Goal: Task Accomplishment & Management: Complete application form

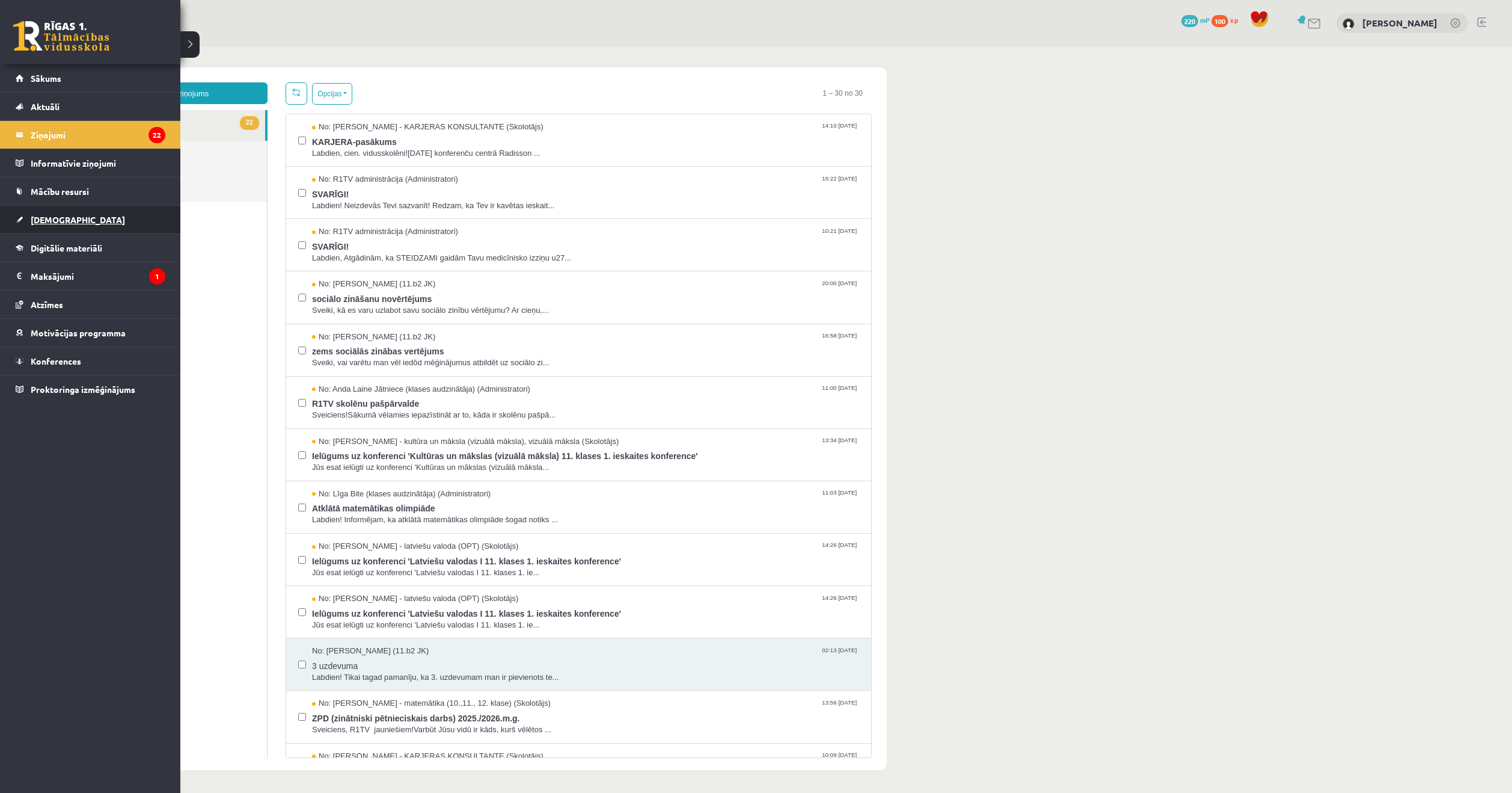
click at [40, 217] on span "[DEMOGRAPHIC_DATA]" at bounding box center [78, 219] width 94 height 11
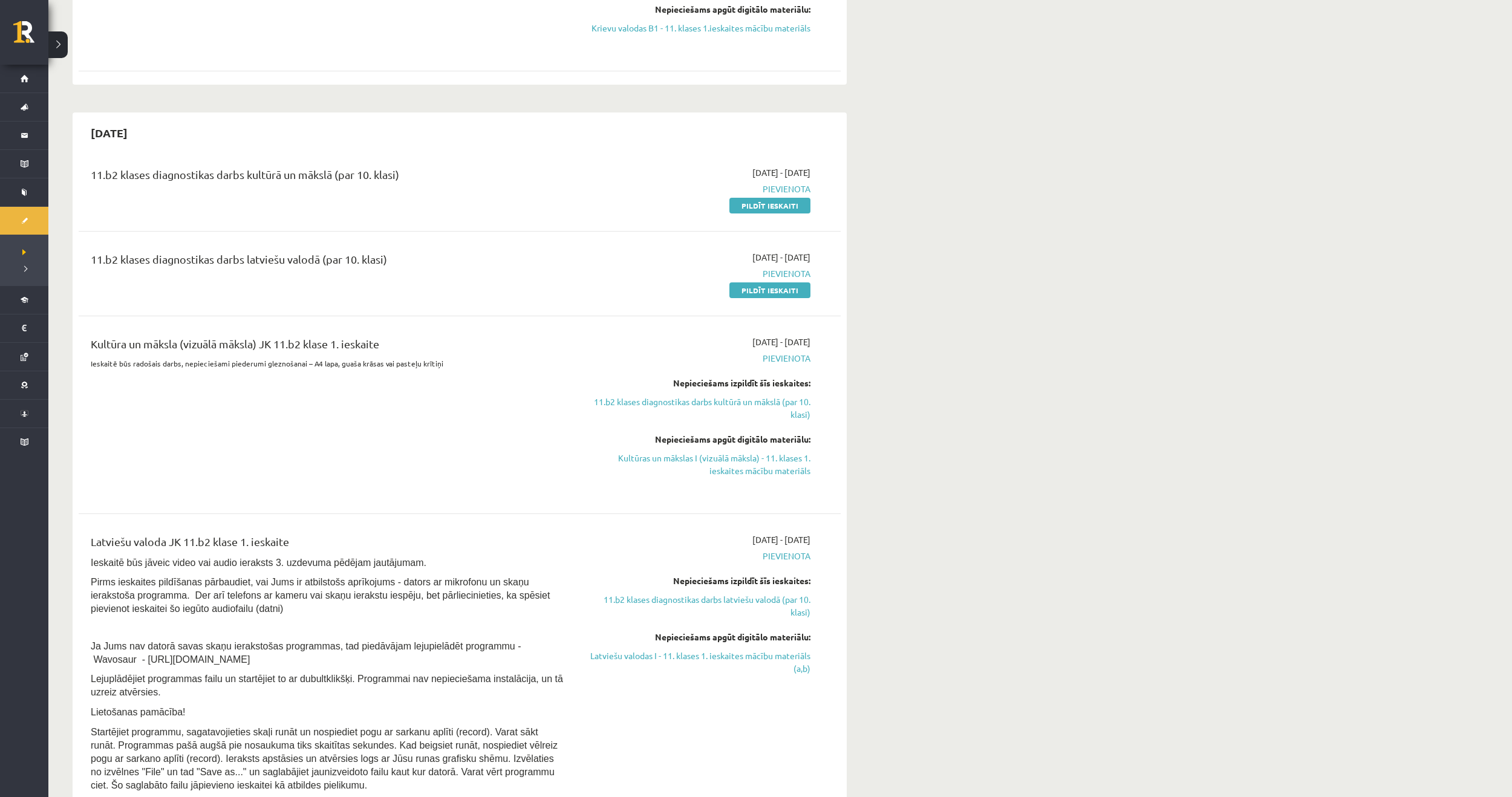
scroll to position [483, 0]
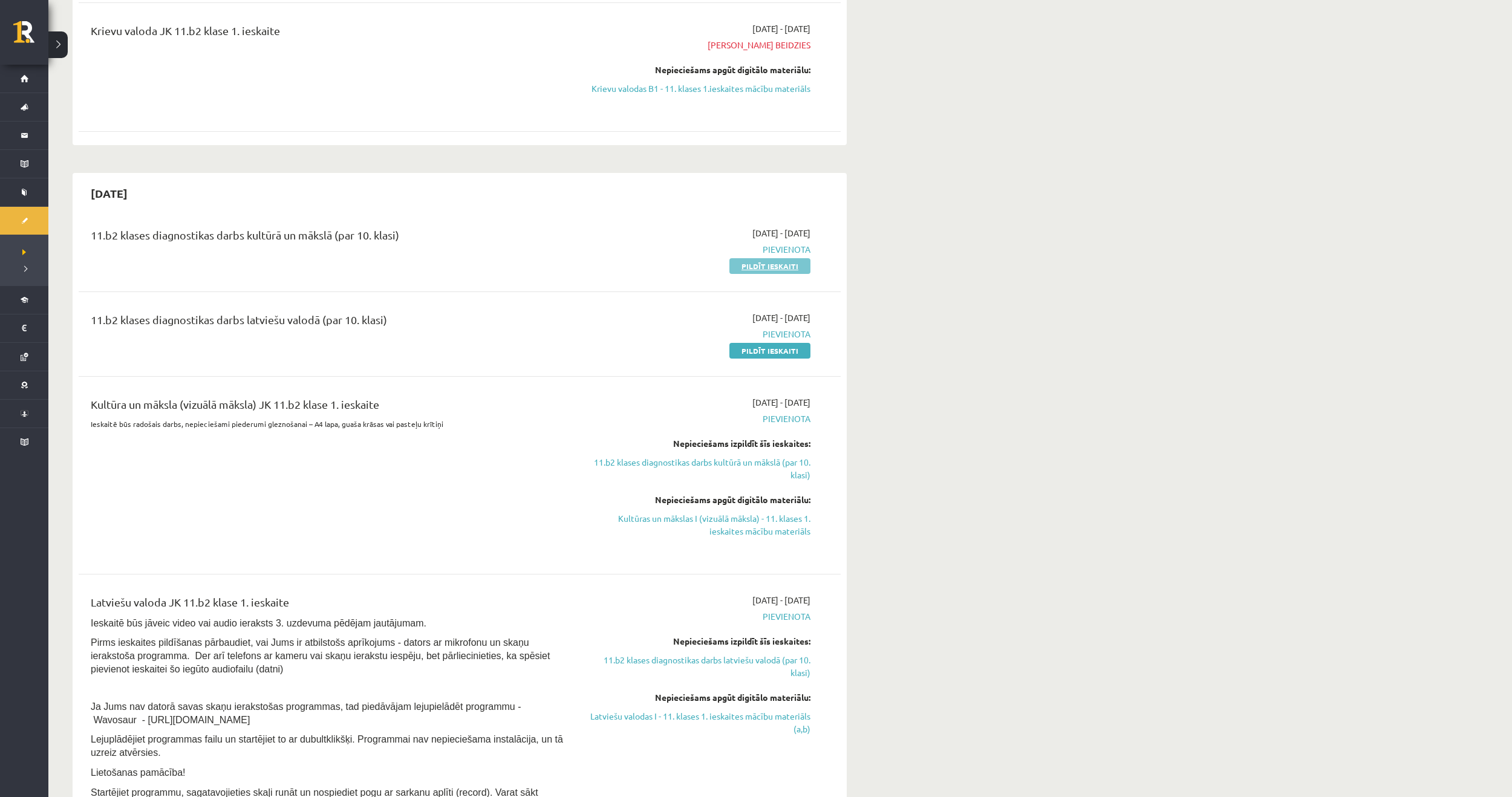
click at [778, 265] on link "Pildīt ieskaiti" at bounding box center [770, 265] width 81 height 16
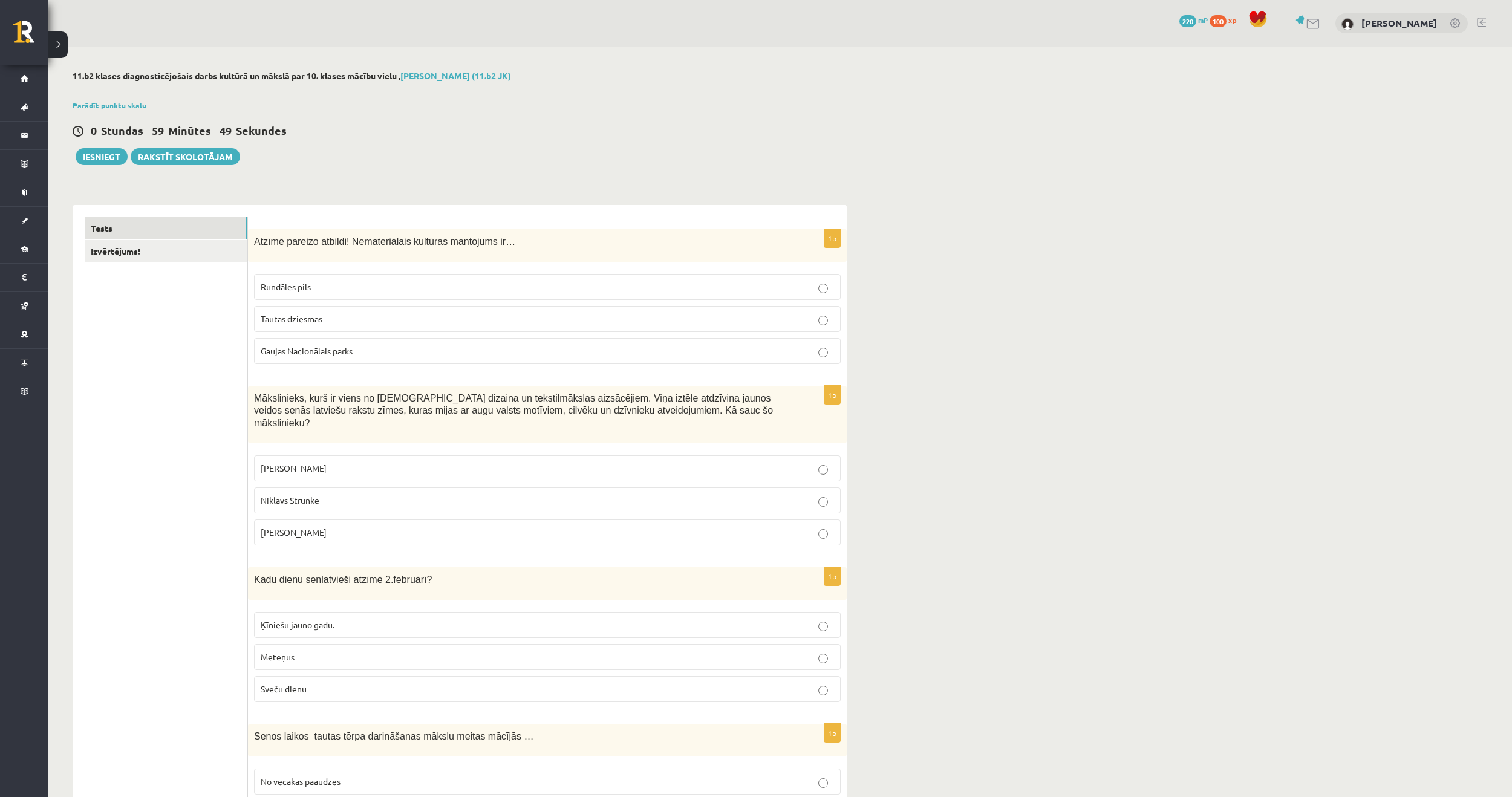
click at [322, 315] on span "Tautas dziesmas" at bounding box center [291, 318] width 62 height 11
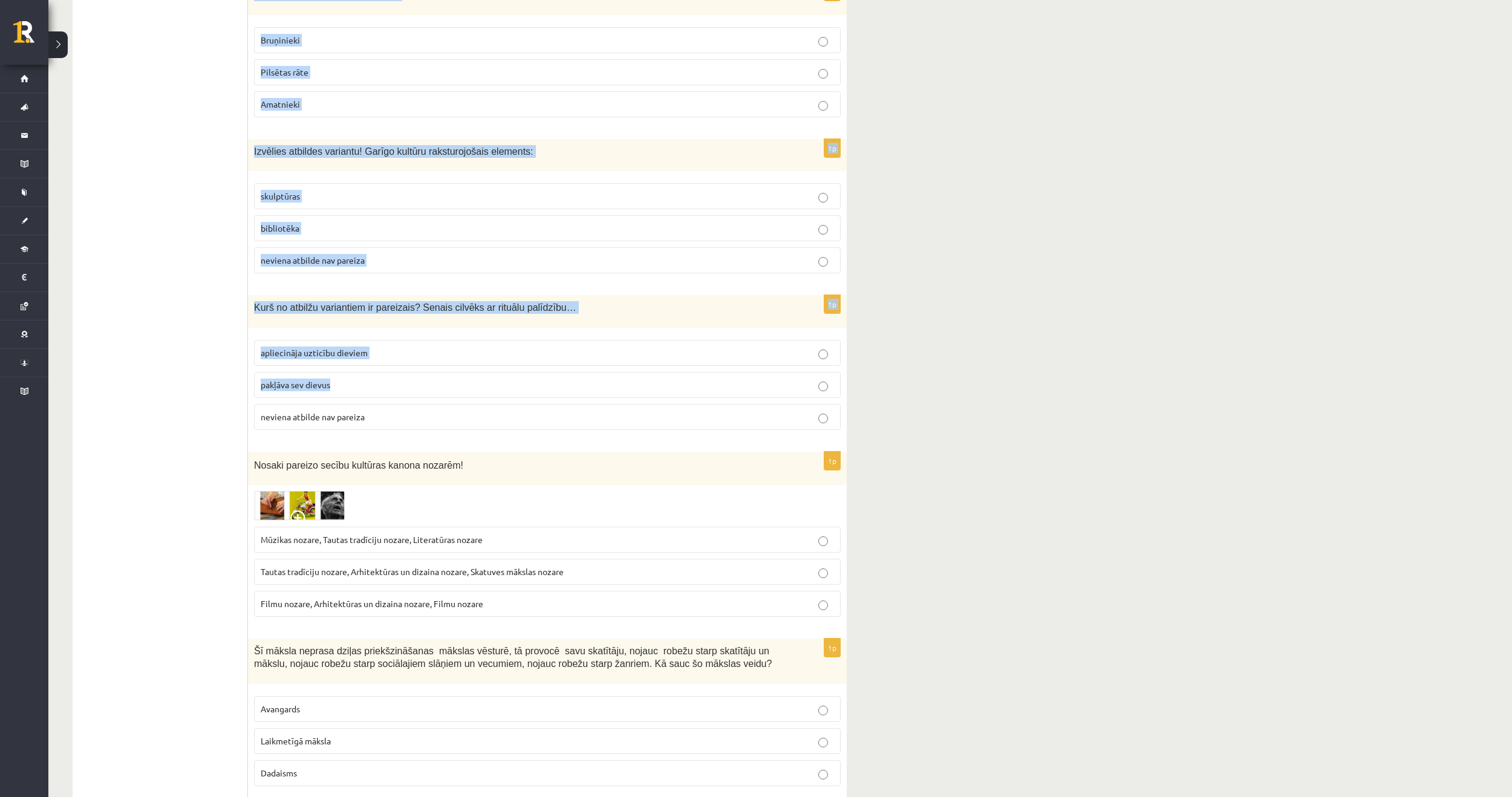
drag, startPoint x: 254, startPoint y: 120, endPoint x: 425, endPoint y: 343, distance: 281.0
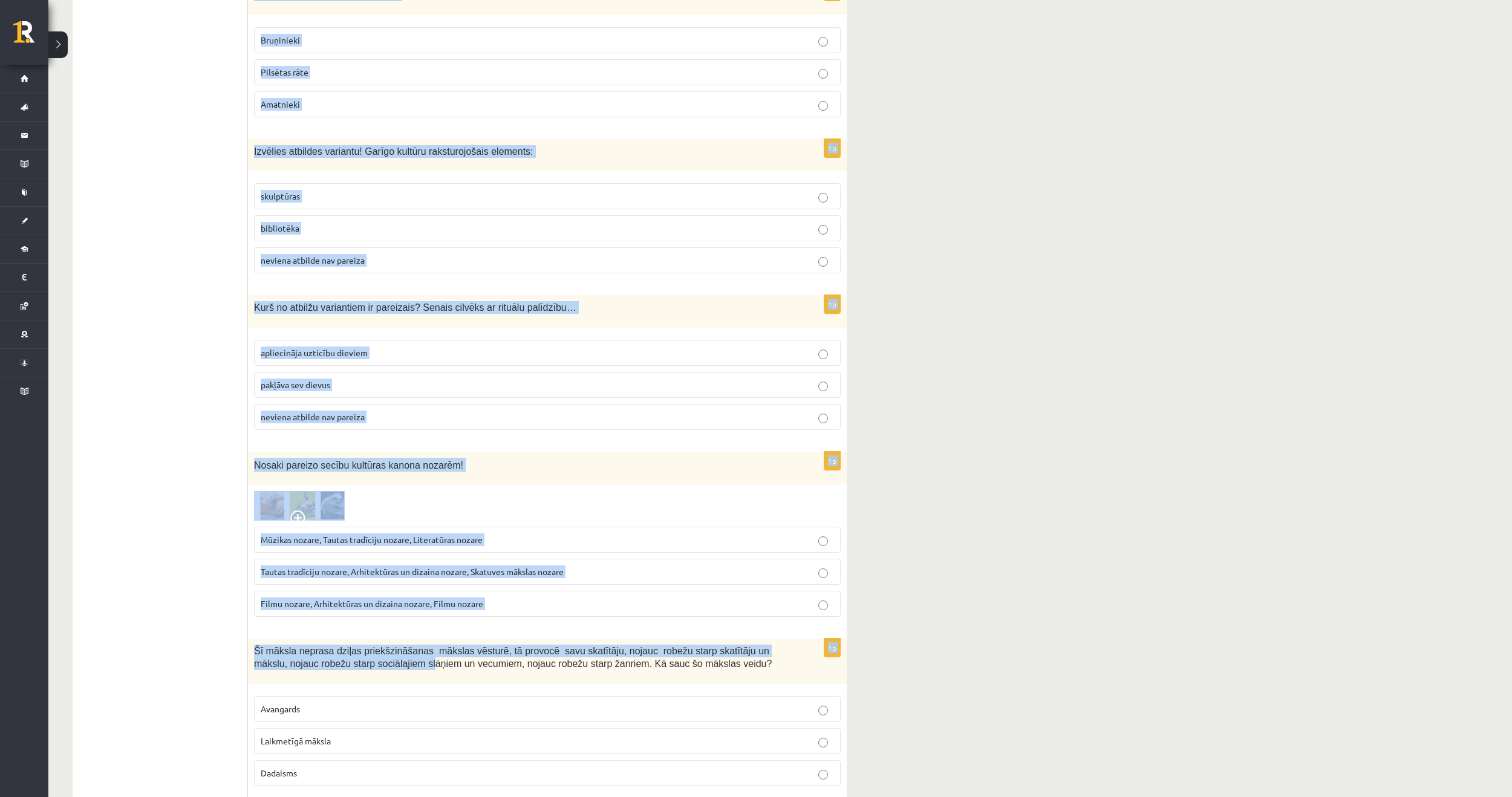
scroll to position [4505, 0]
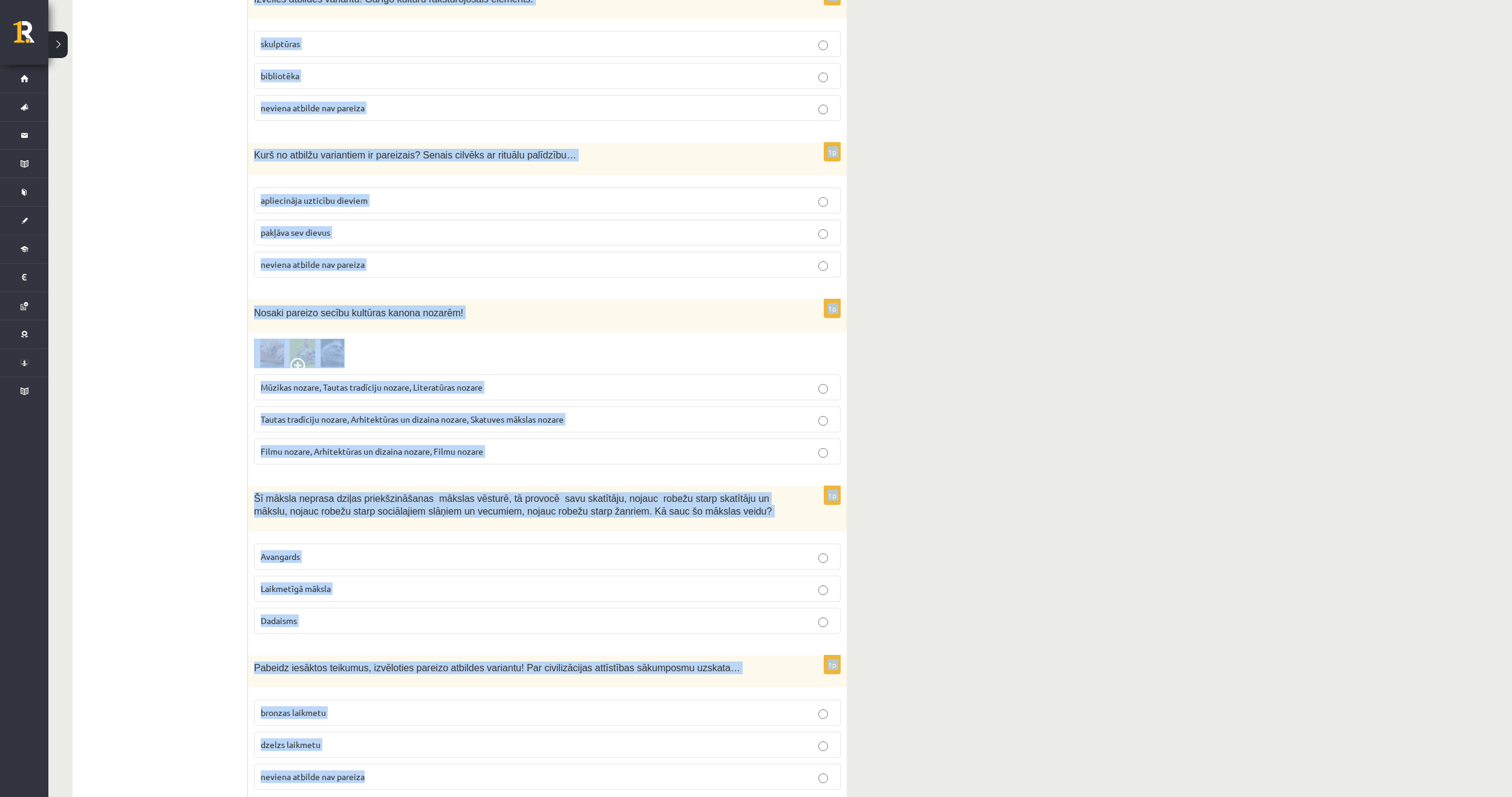
drag, startPoint x: 251, startPoint y: 237, endPoint x: 408, endPoint y: 768, distance: 553.7
copy form "Atzīmē pareizo atbildi! Nemateriālais kultūras mantojums ir… Rundāles pils Taut…"
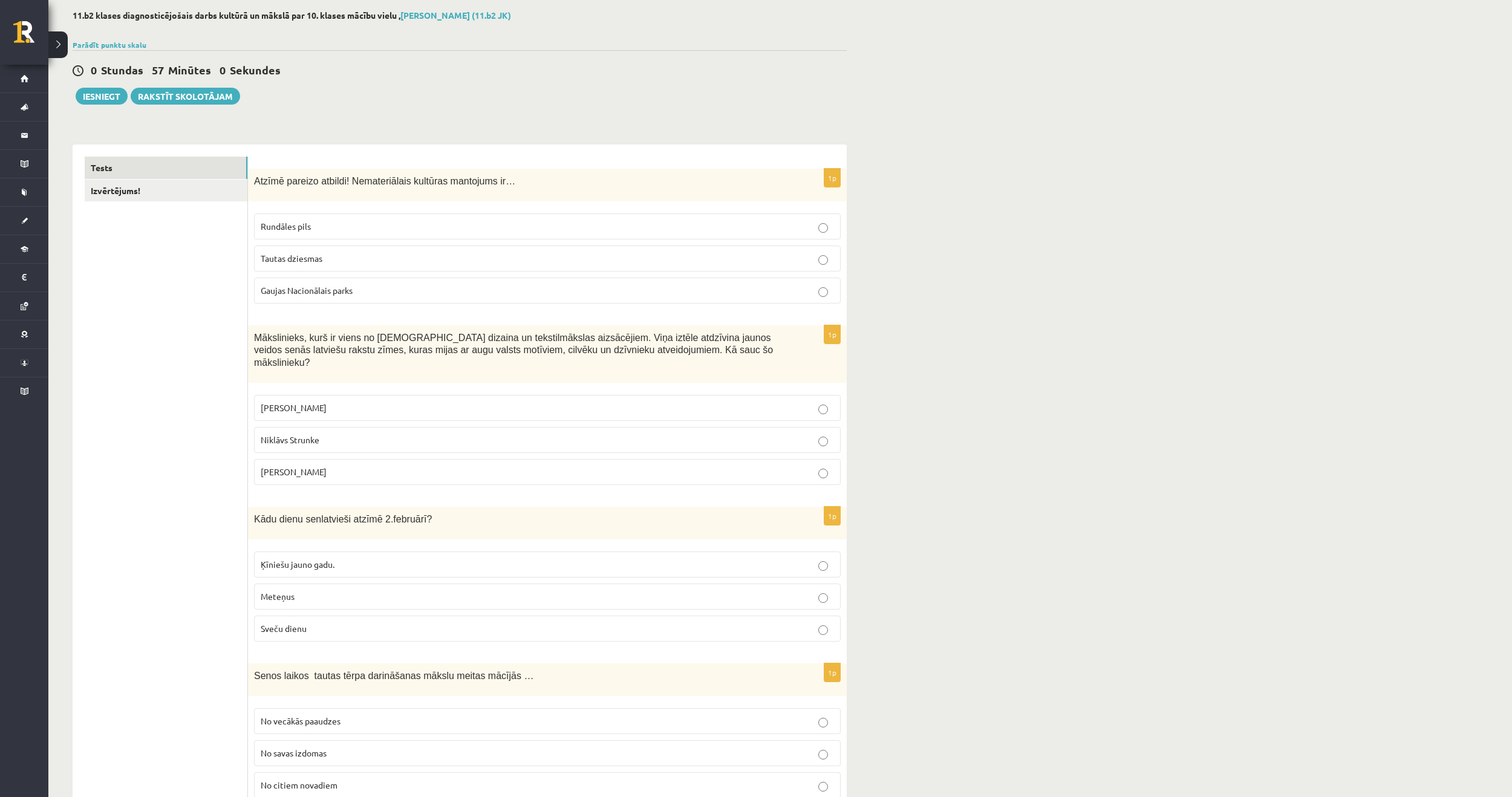
scroll to position [121, 0]
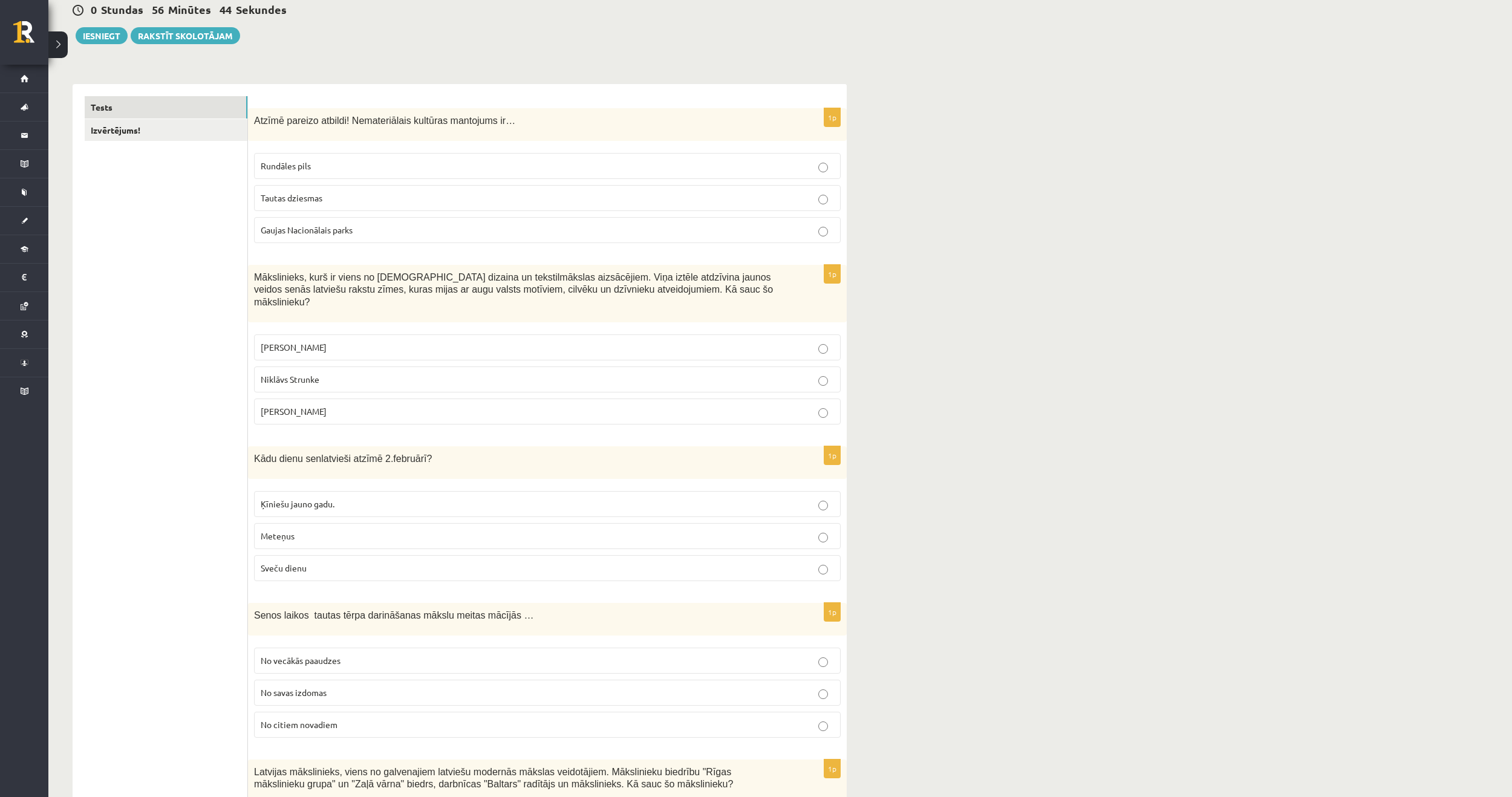
click at [341, 373] on p "Niklāvs Strunke" at bounding box center [547, 379] width 574 height 12
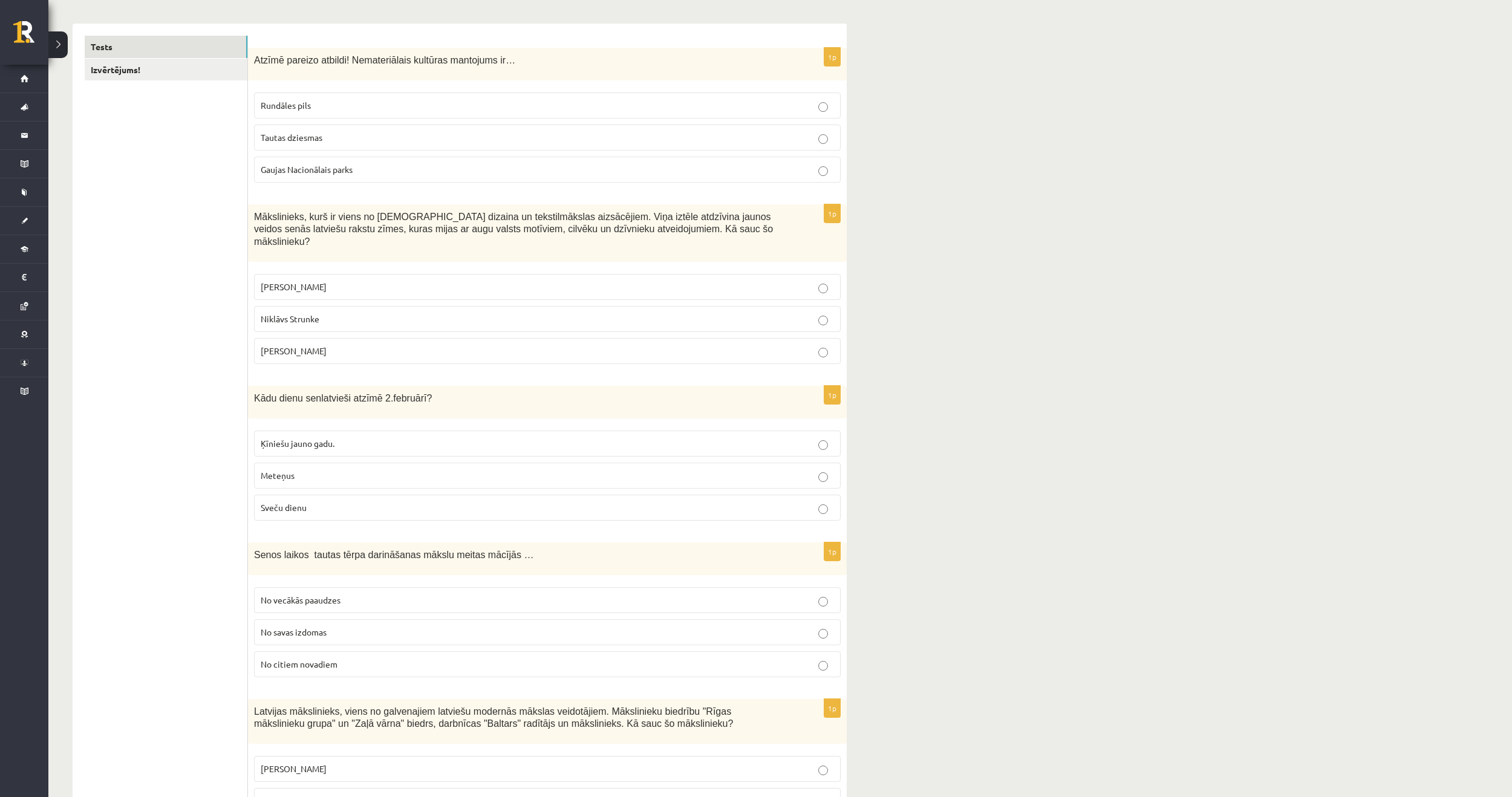
click at [322, 501] on p "Sveču dienu" at bounding box center [547, 507] width 574 height 12
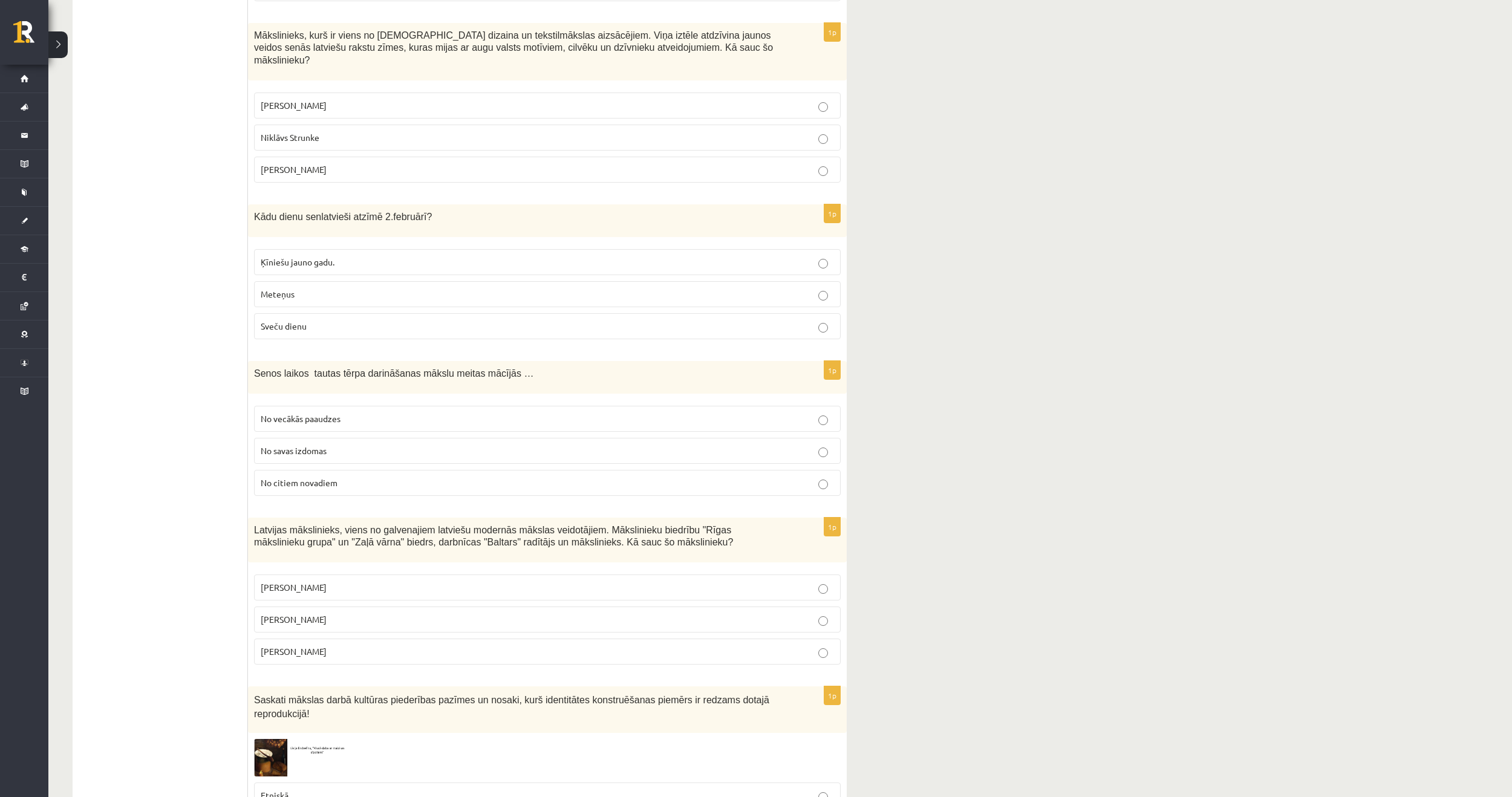
click at [353, 412] on p "No vecākās paaudzes" at bounding box center [547, 418] width 574 height 12
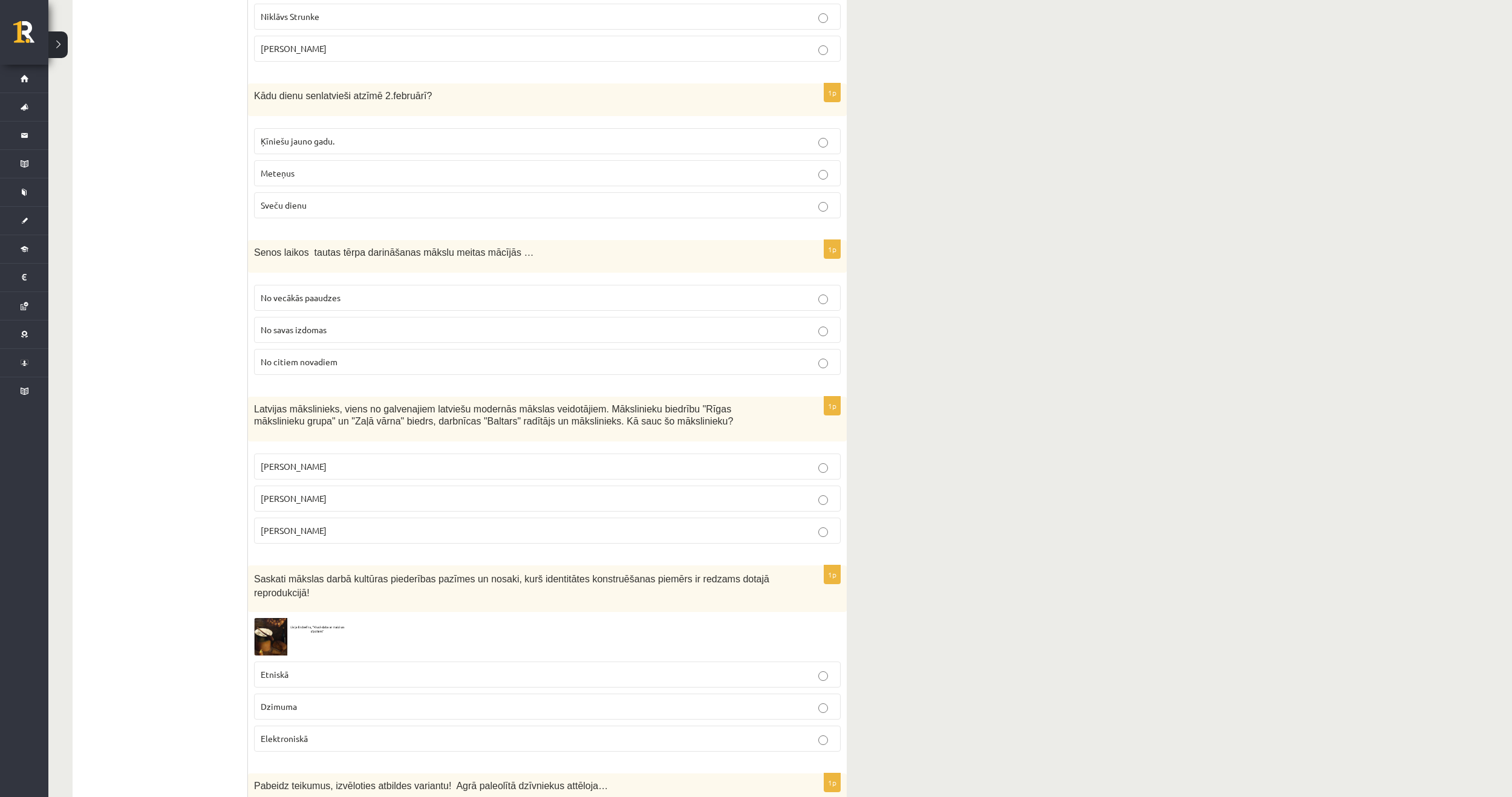
scroll to position [544, 0]
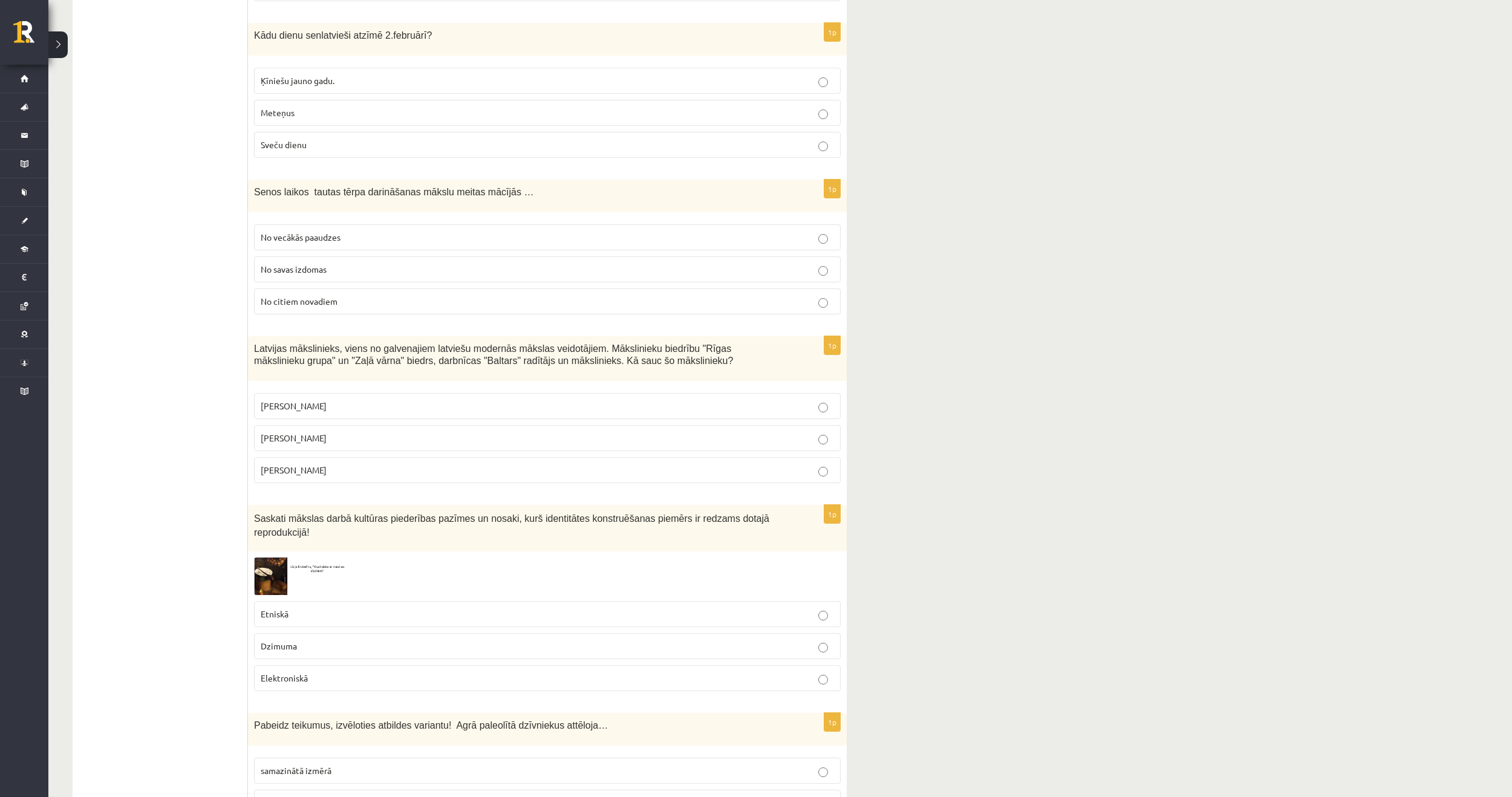
click at [332, 432] on p "Romāns Suta" at bounding box center [547, 438] width 574 height 12
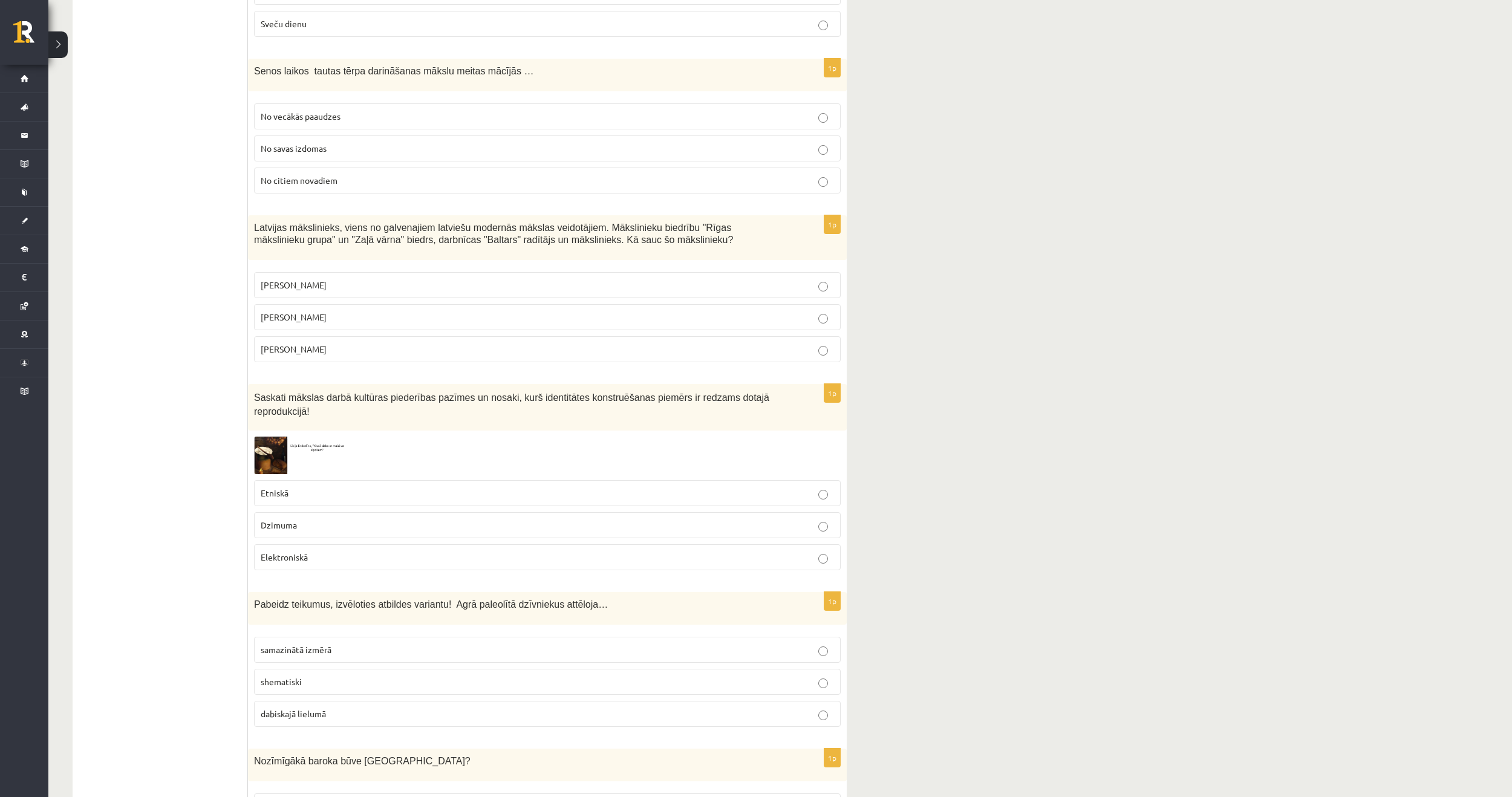
click at [272, 437] on img at bounding box center [299, 455] width 91 height 37
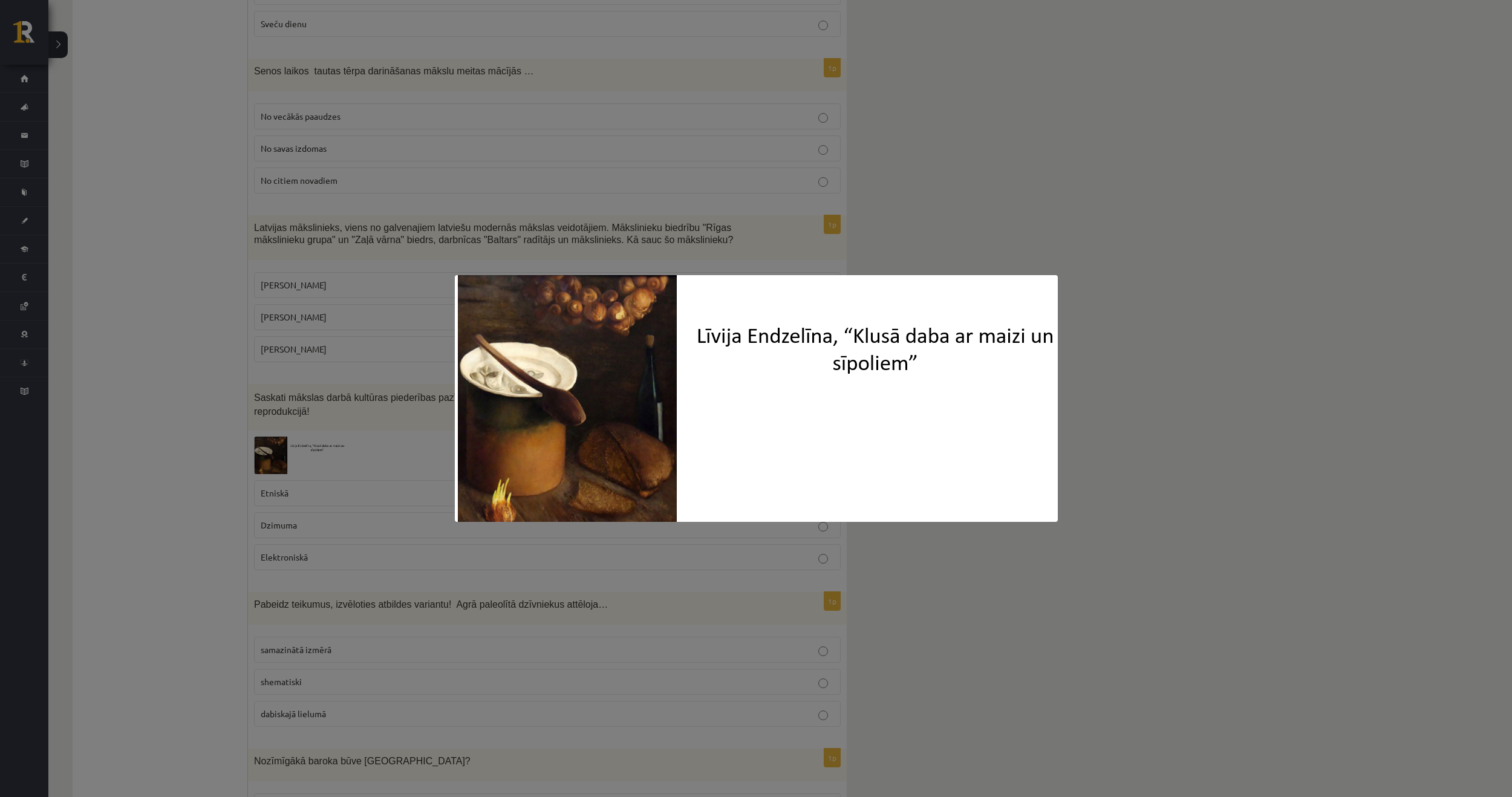
click at [1124, 378] on div at bounding box center [756, 398] width 1512 height 797
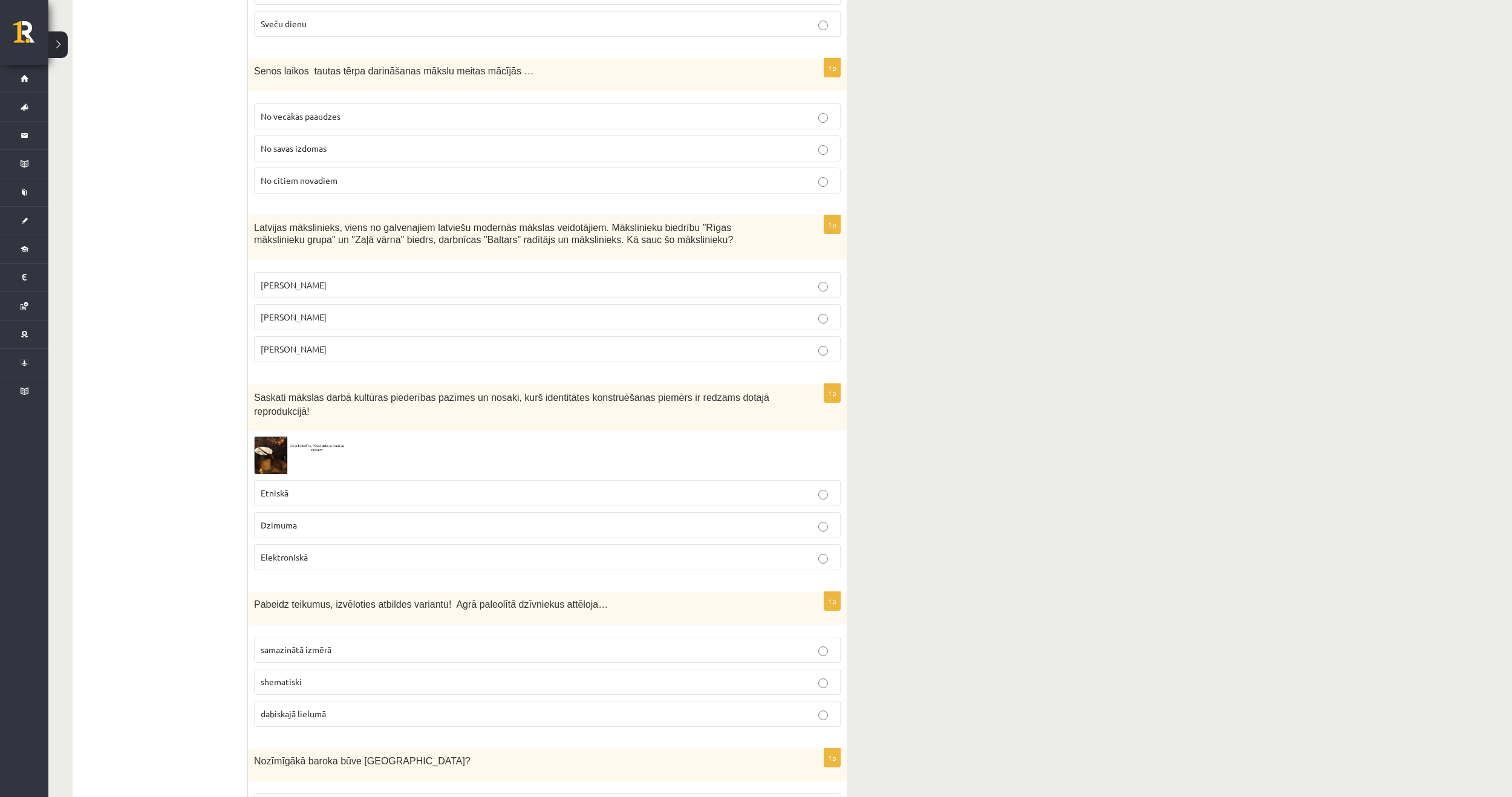
click at [359, 518] on p "Dzimuma" at bounding box center [547, 525] width 574 height 12
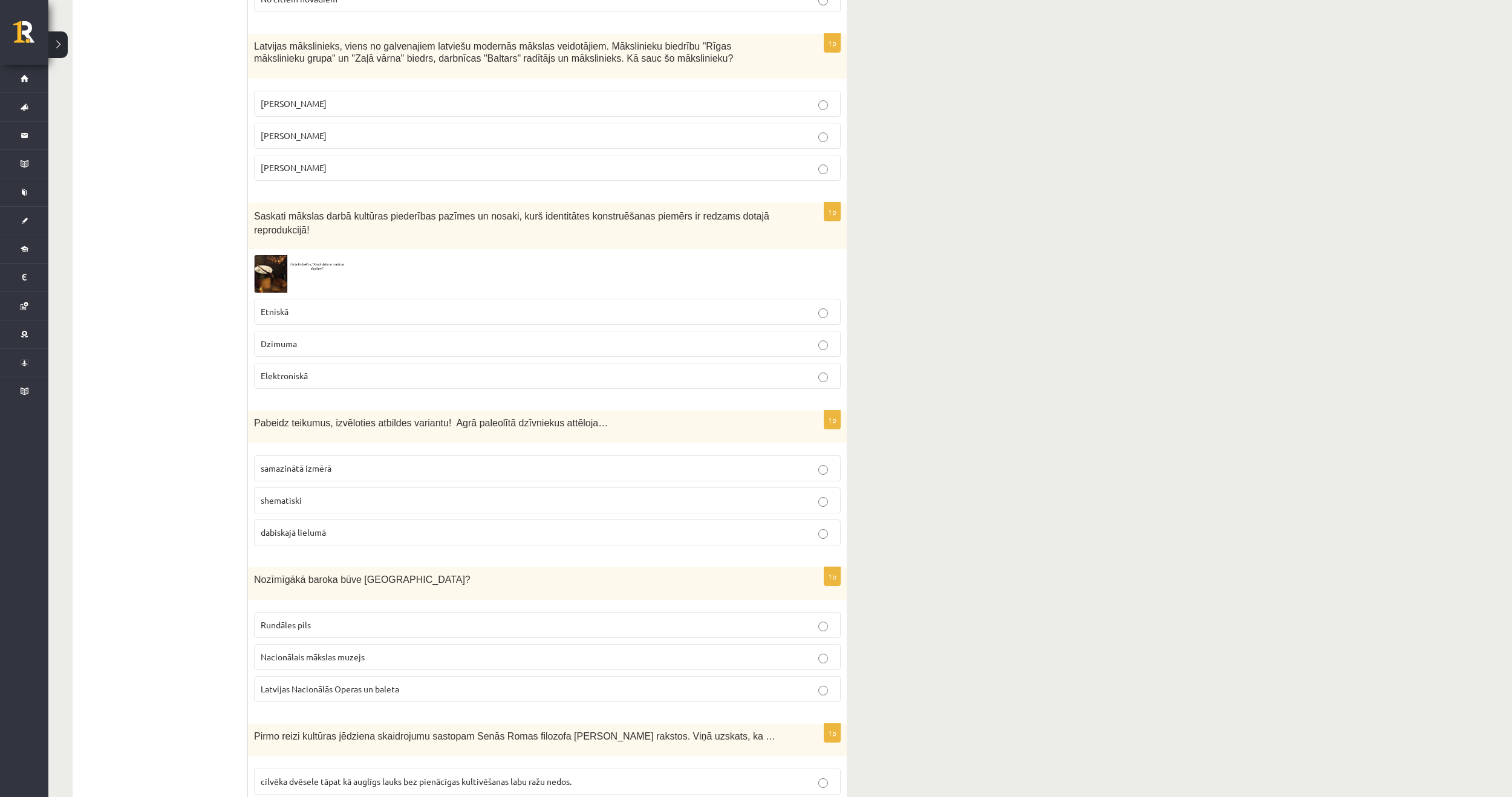
scroll to position [907, 0]
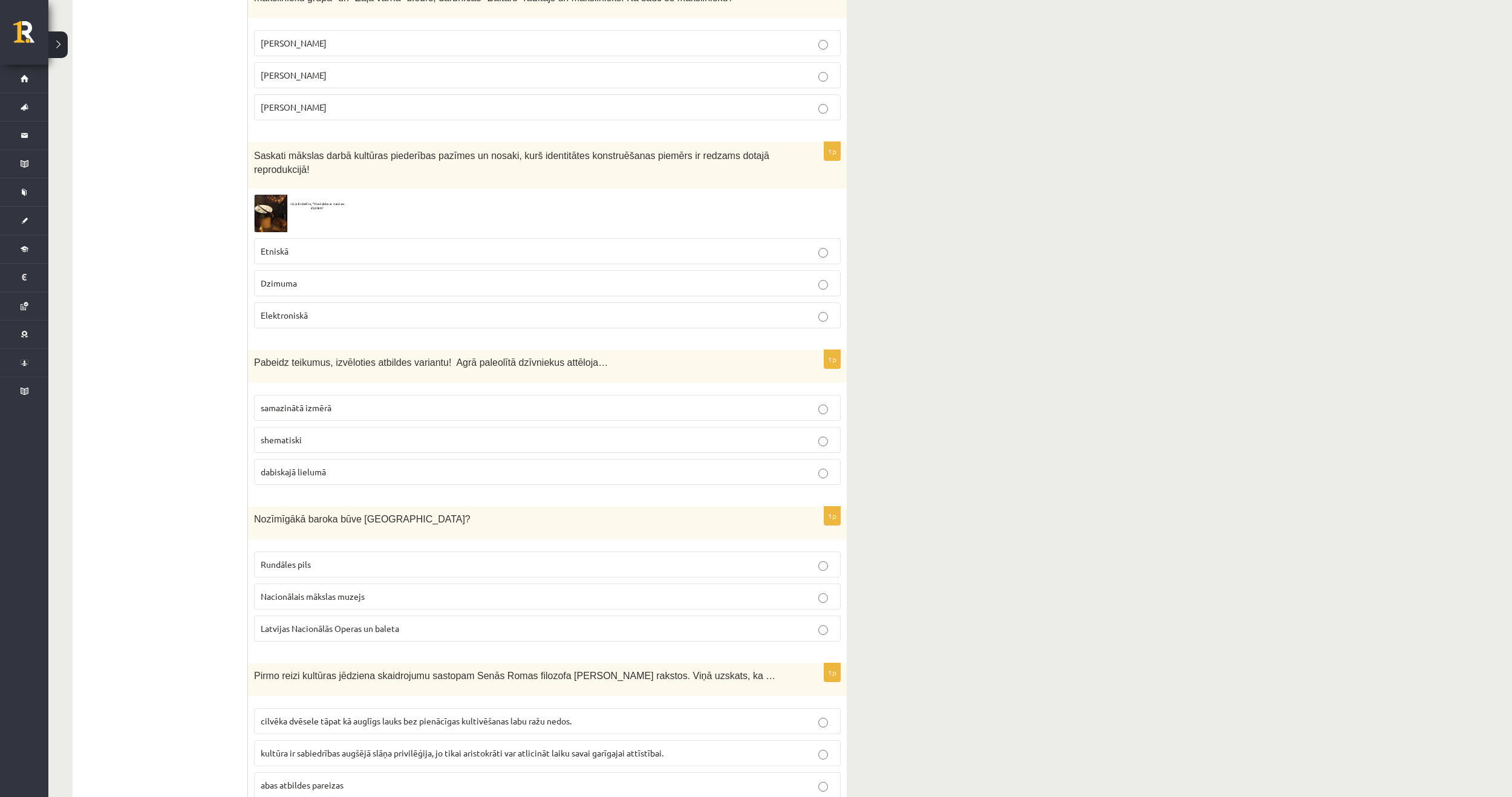
click at [410, 465] on p "dabiskajā lielumā" at bounding box center [547, 472] width 574 height 12
click at [366, 552] on label "Rundāles pils" at bounding box center [547, 565] width 587 height 26
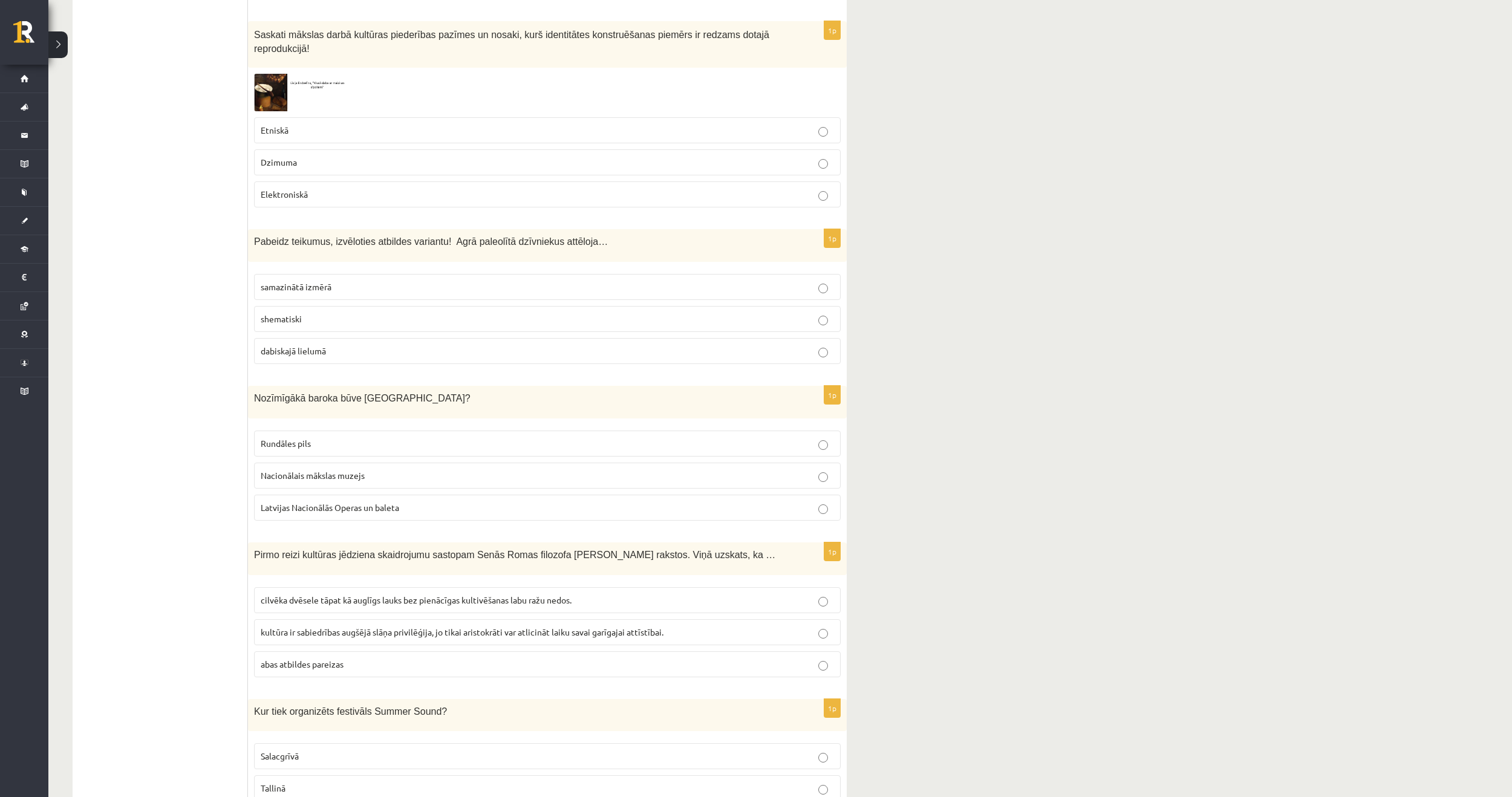
scroll to position [1149, 0]
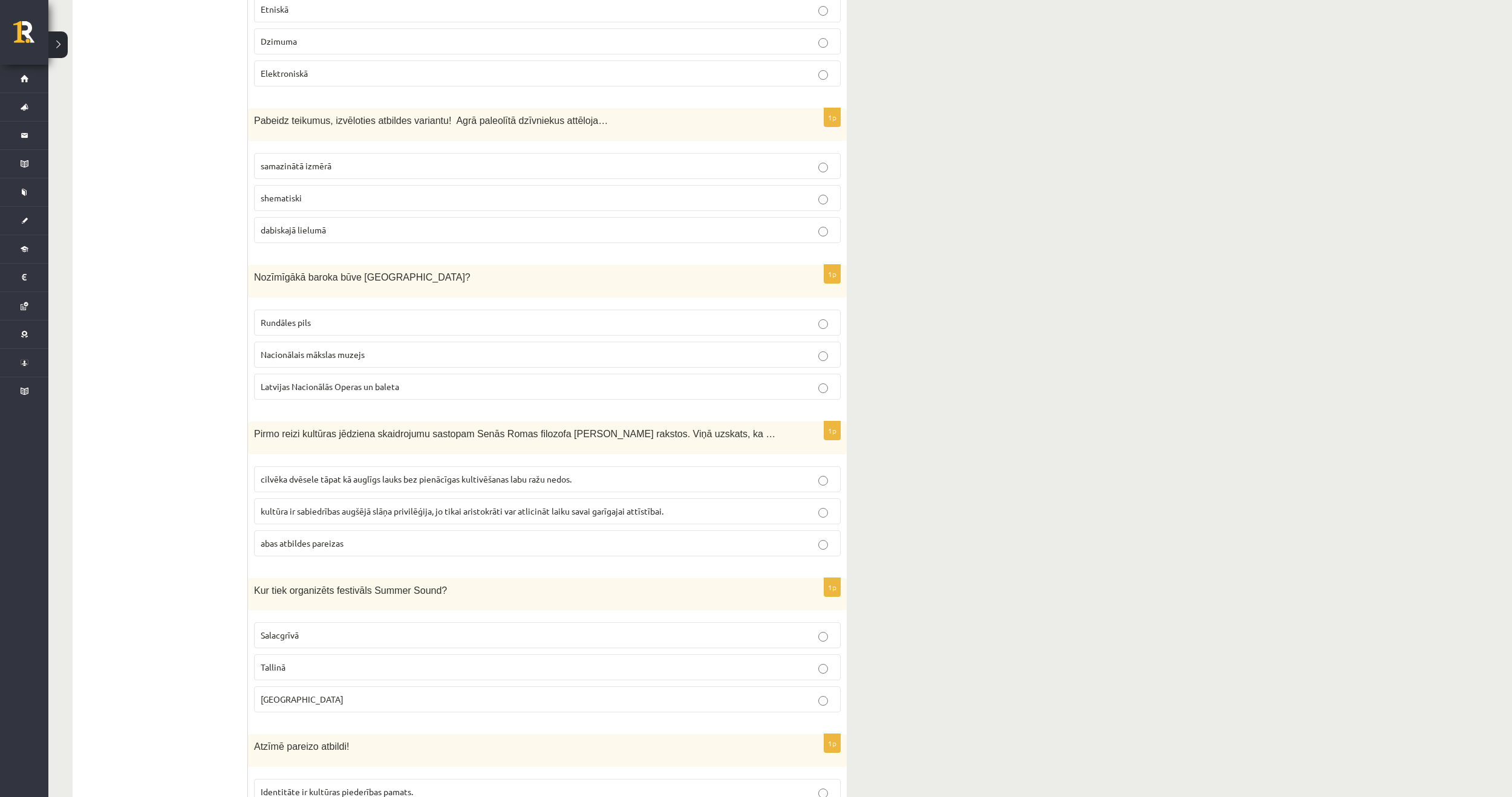
click at [537, 473] on p "cilvēka dvēsele tāpat kā auglīgs lauks bez pienācīgas kultivēšanas labu ražu ne…" at bounding box center [547, 479] width 574 height 12
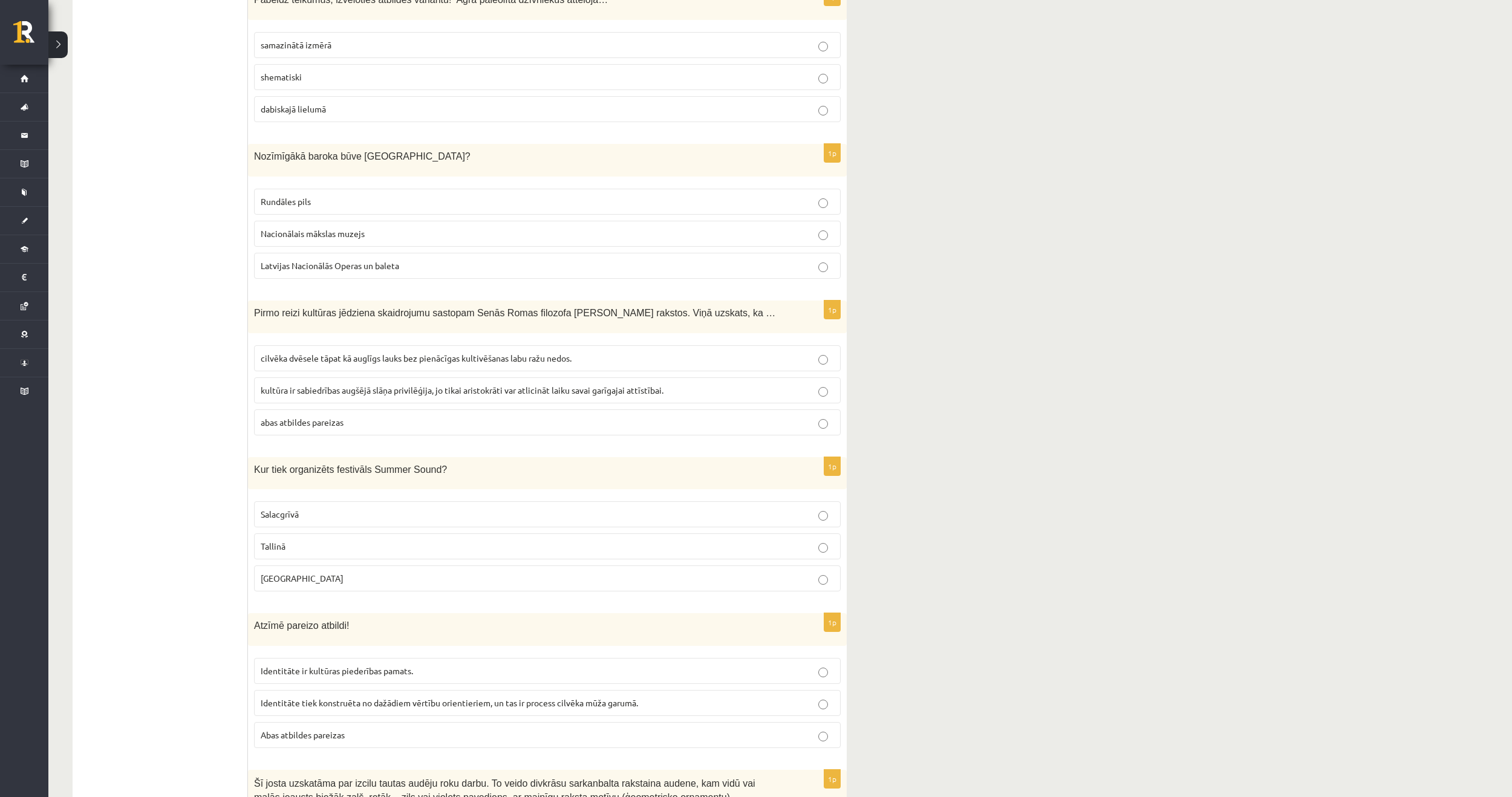
scroll to position [1330, 0]
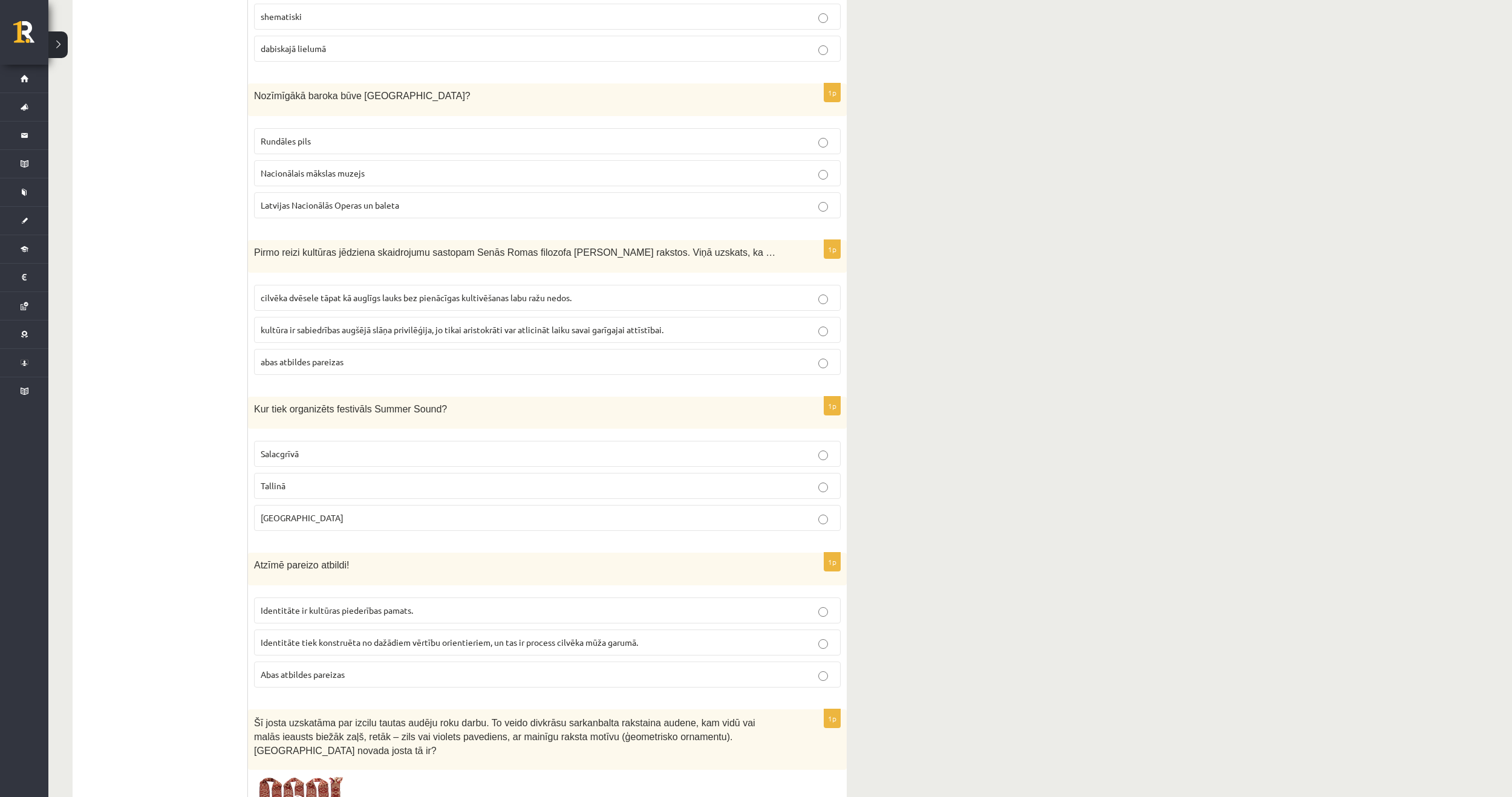
click at [301, 512] on p "Liepājā" at bounding box center [547, 518] width 574 height 12
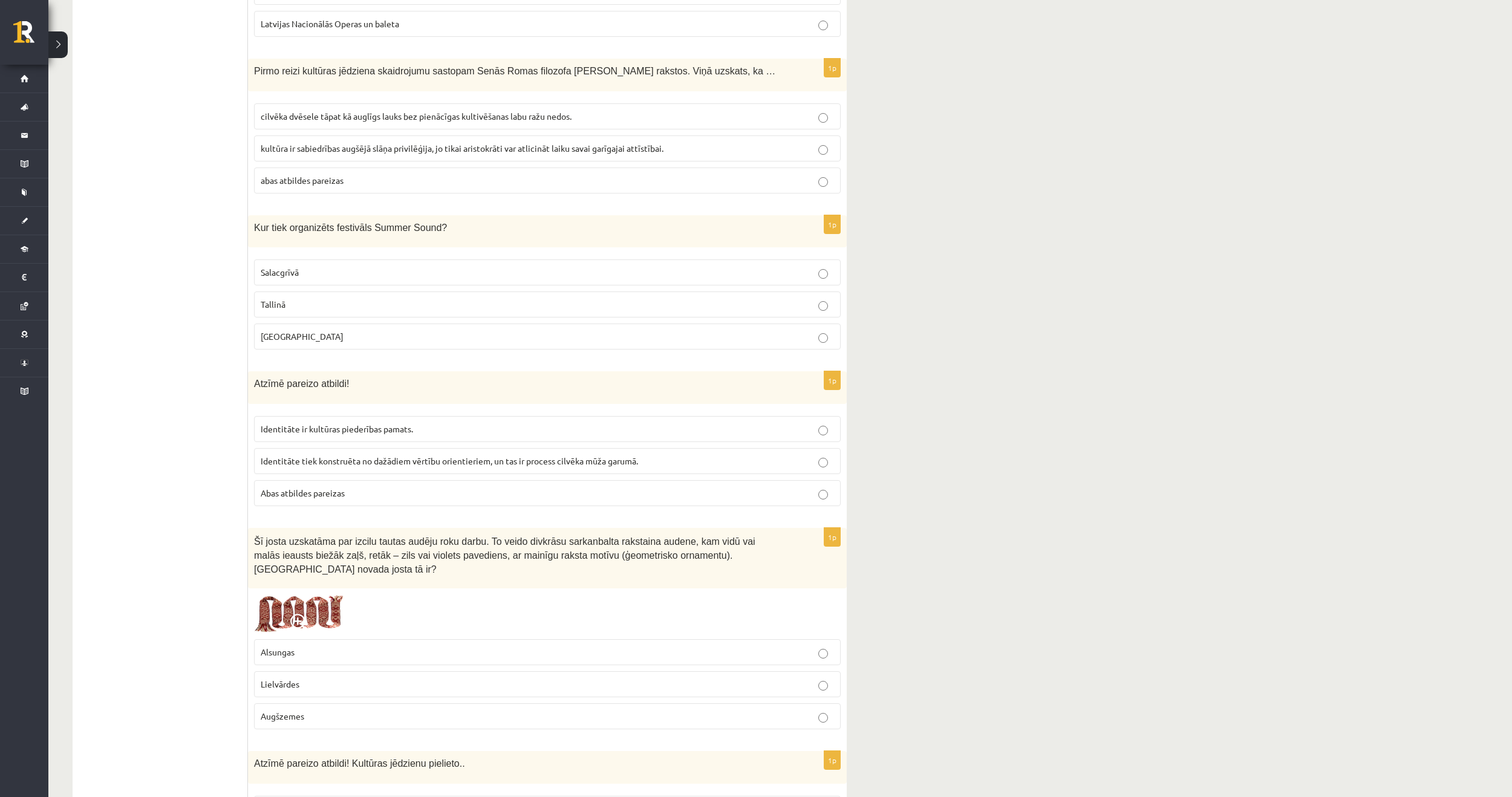
click at [334, 487] on span "Abas atbildes pareizas" at bounding box center [302, 492] width 84 height 11
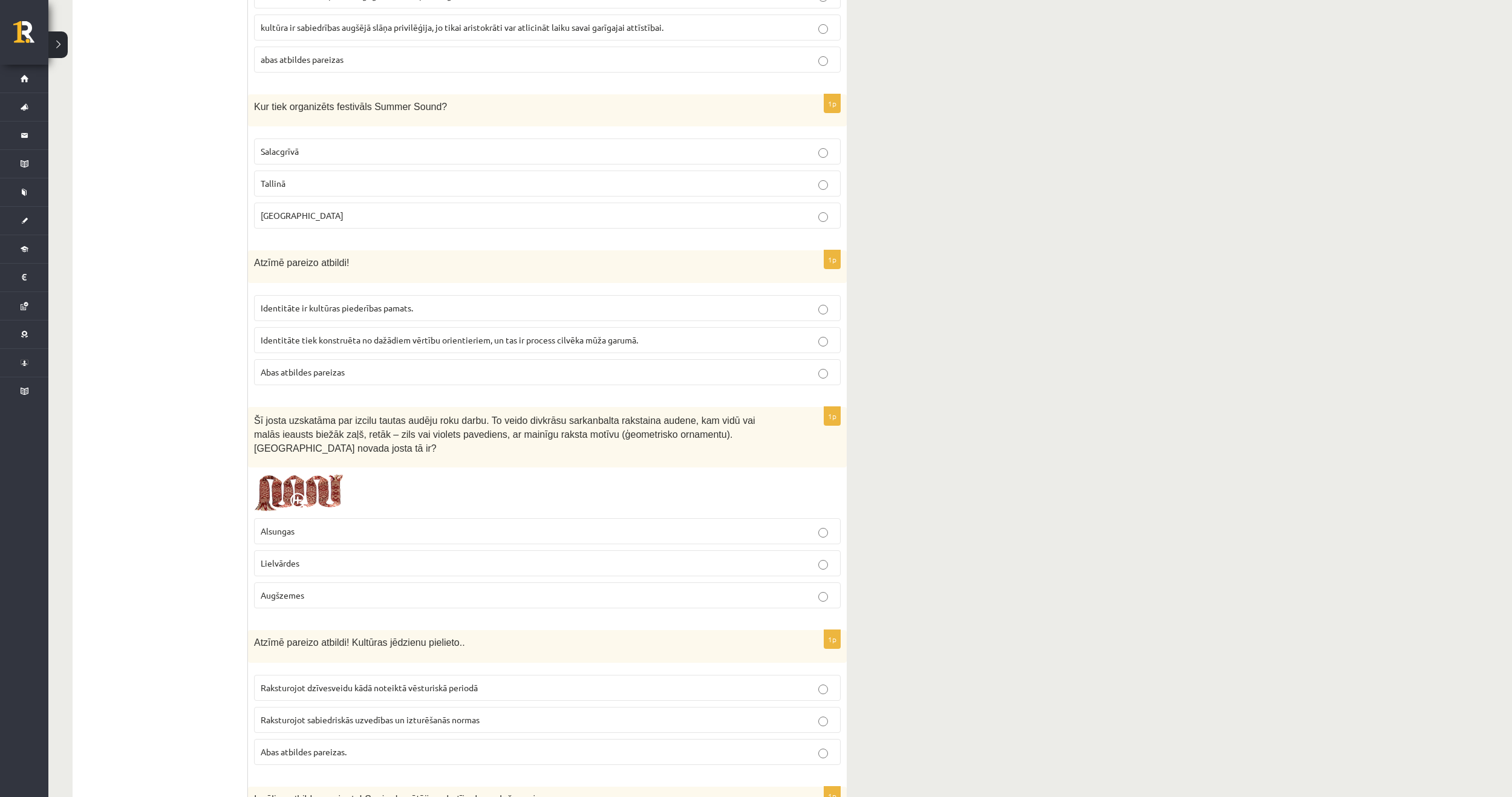
click at [326, 525] on p "Alsungas" at bounding box center [547, 531] width 574 height 12
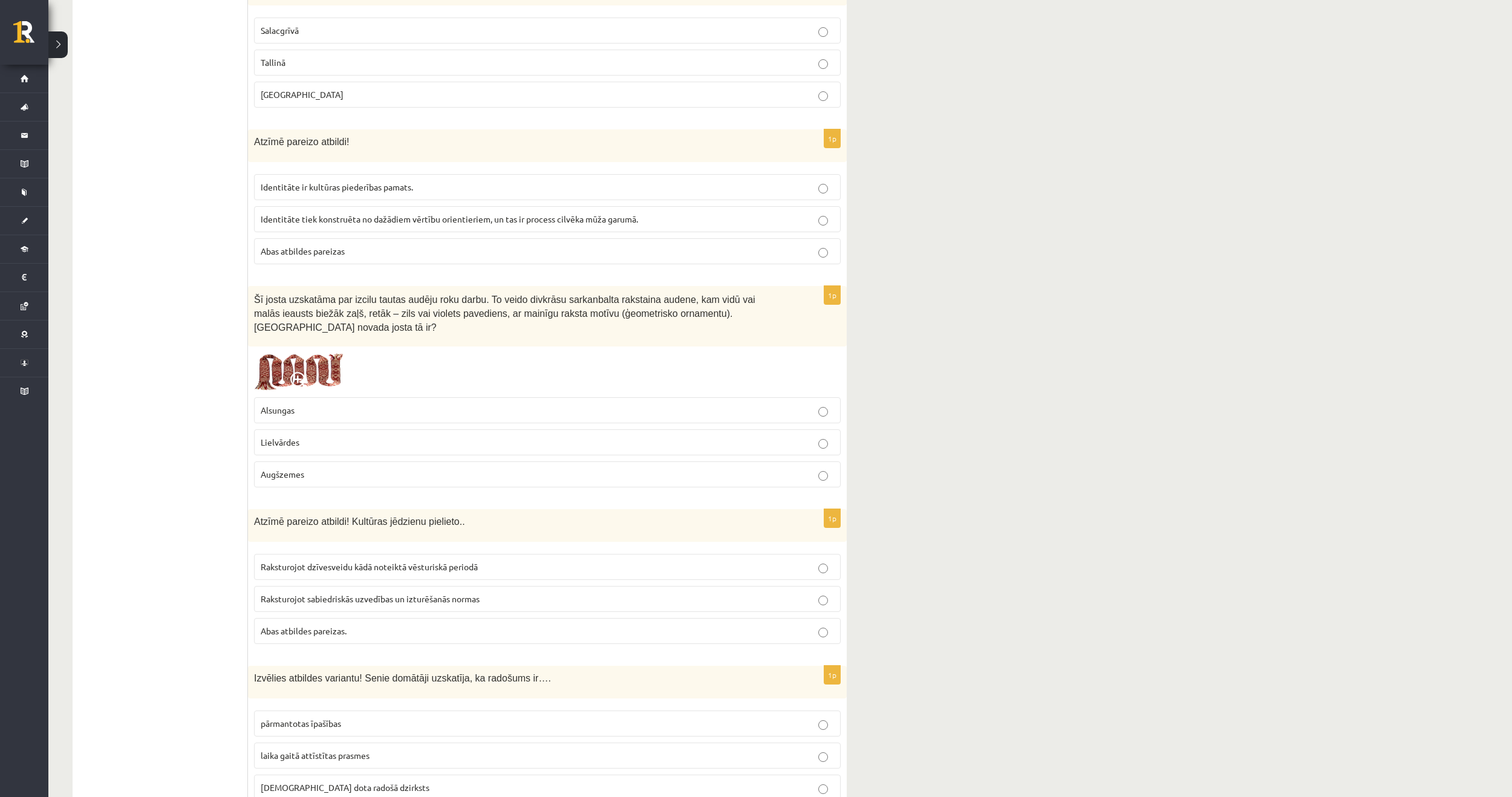
scroll to position [1814, 0]
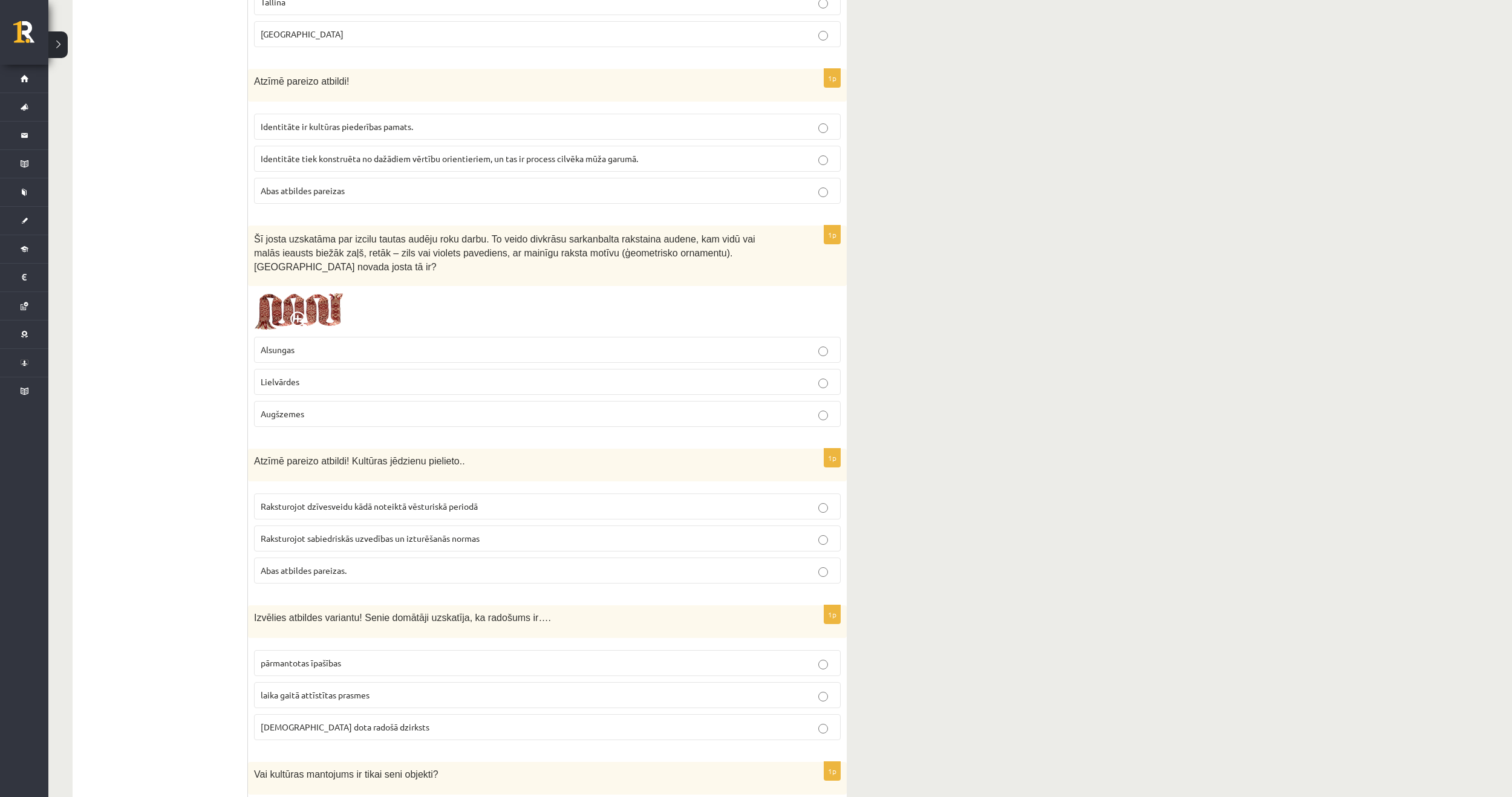
click at [387, 375] on p "Lielvārdes" at bounding box center [547, 382] width 574 height 12
click at [341, 565] on span "Abas atbildes pareizas." at bounding box center [303, 570] width 86 height 11
click at [306, 721] on span "dieva dota radošā dzirksts" at bounding box center [345, 726] width 169 height 11
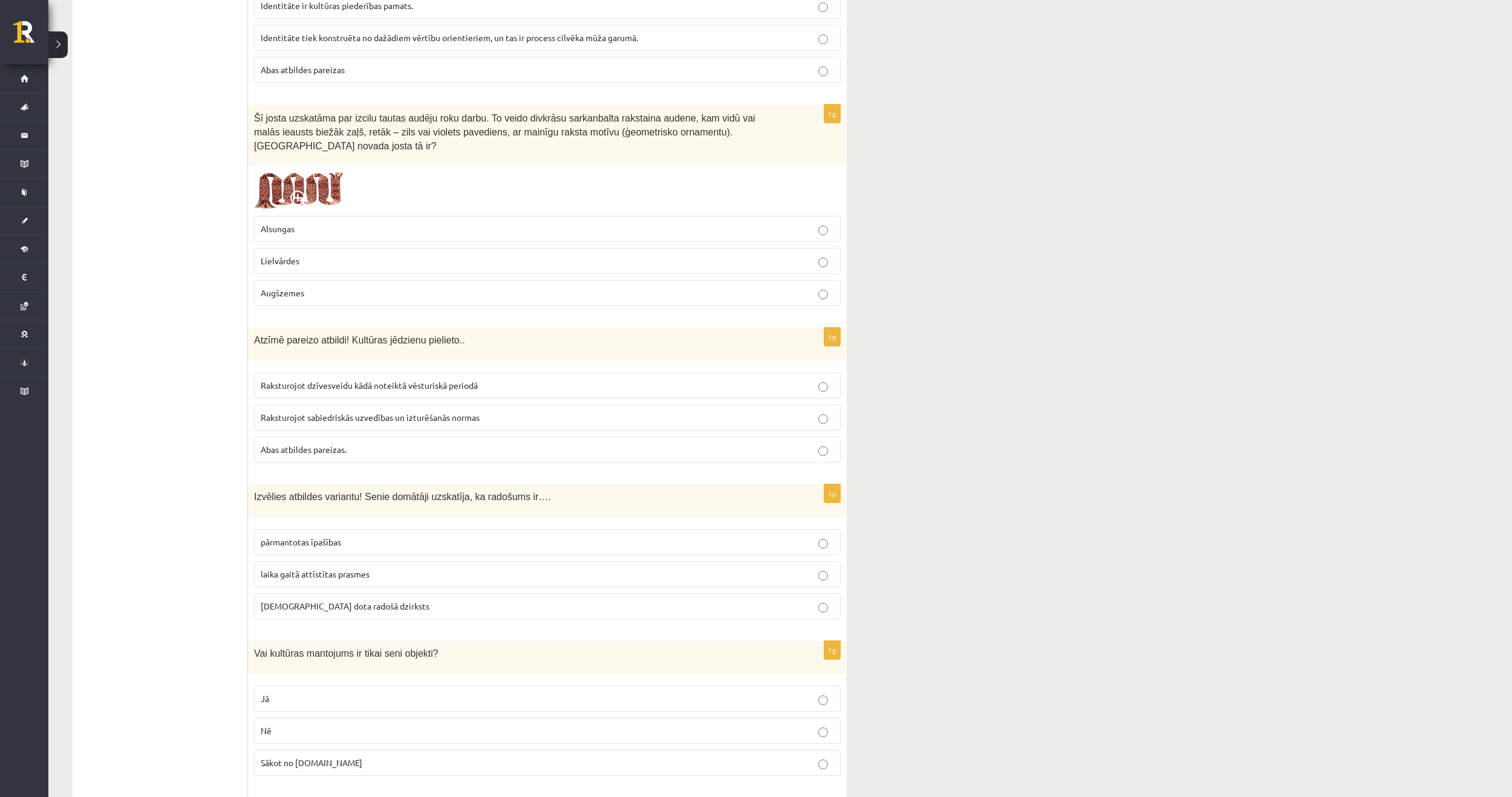
click at [301, 725] on p "Nē" at bounding box center [547, 731] width 574 height 12
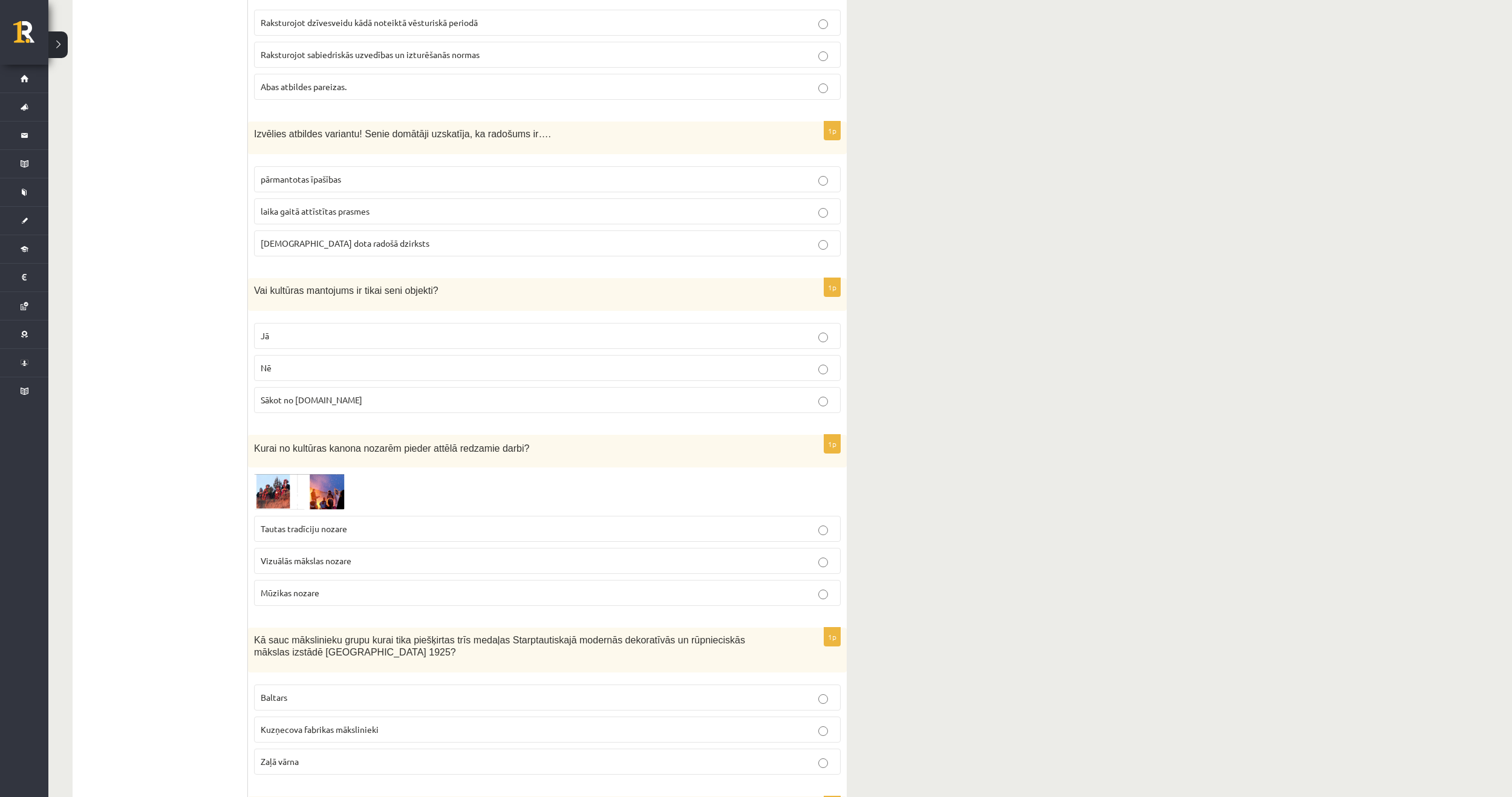
scroll to position [2358, 0]
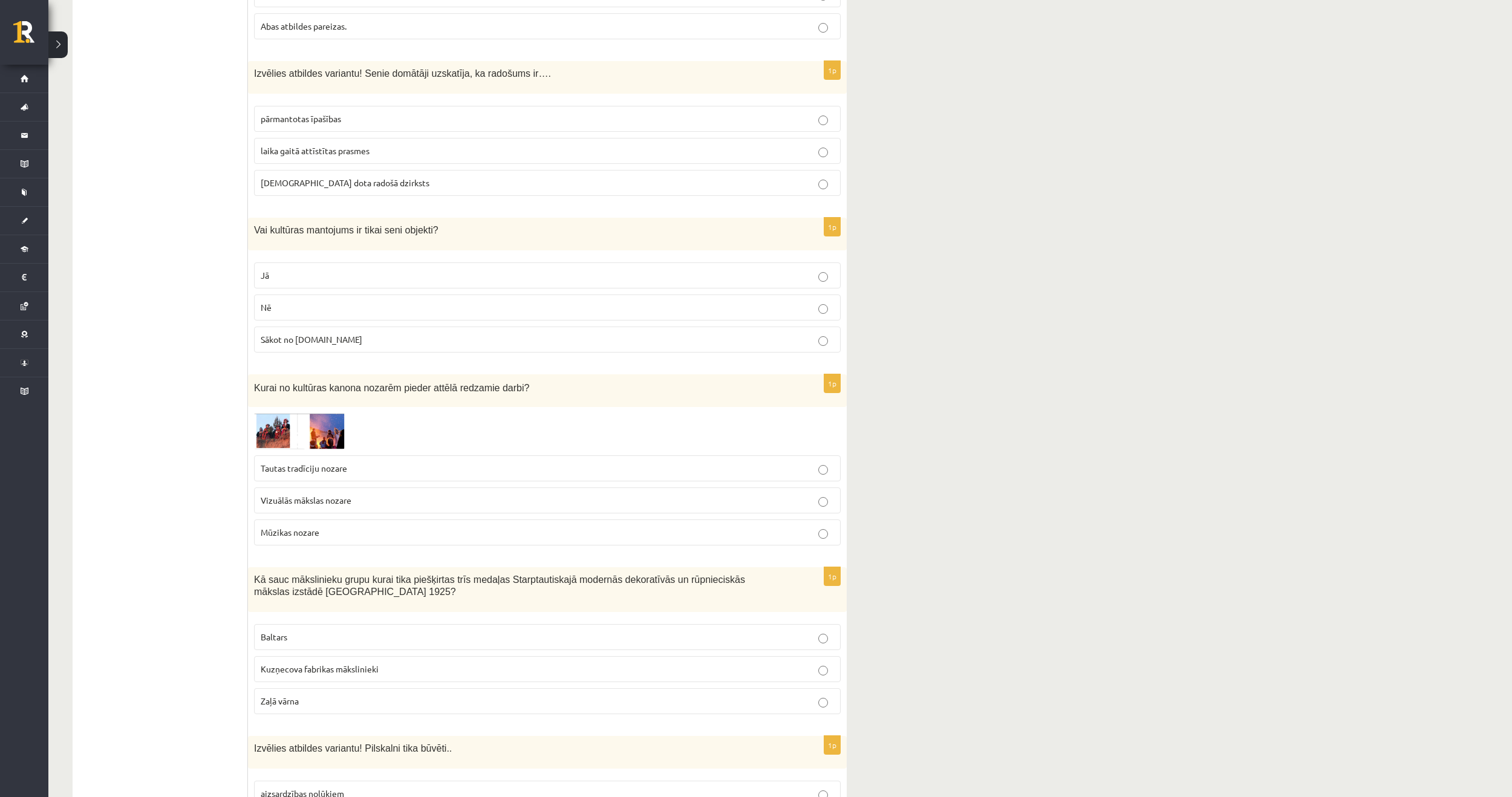
click at [352, 455] on label "Tautas tradīciju nozare" at bounding box center [547, 468] width 587 height 26
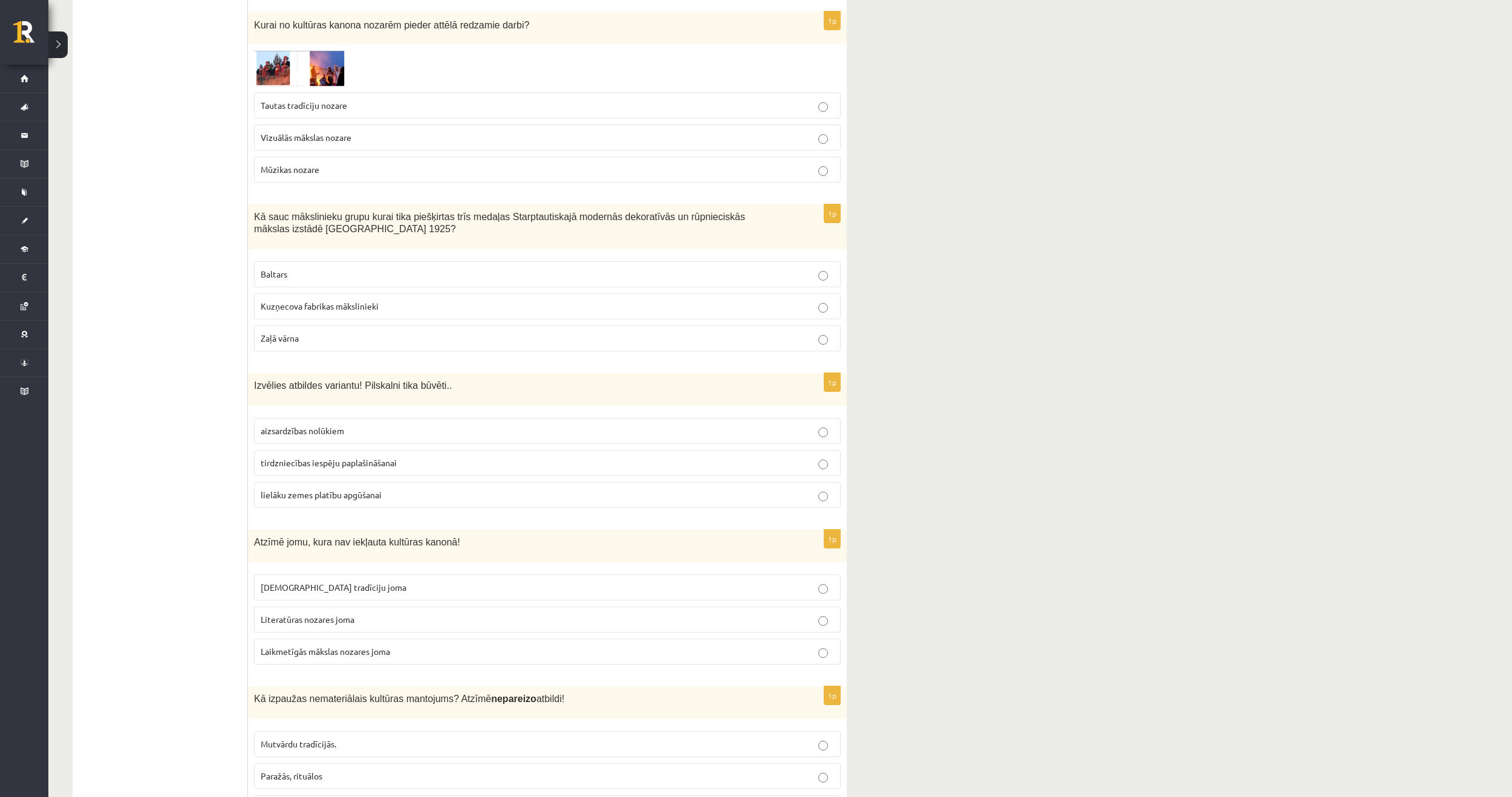
scroll to position [2660, 0]
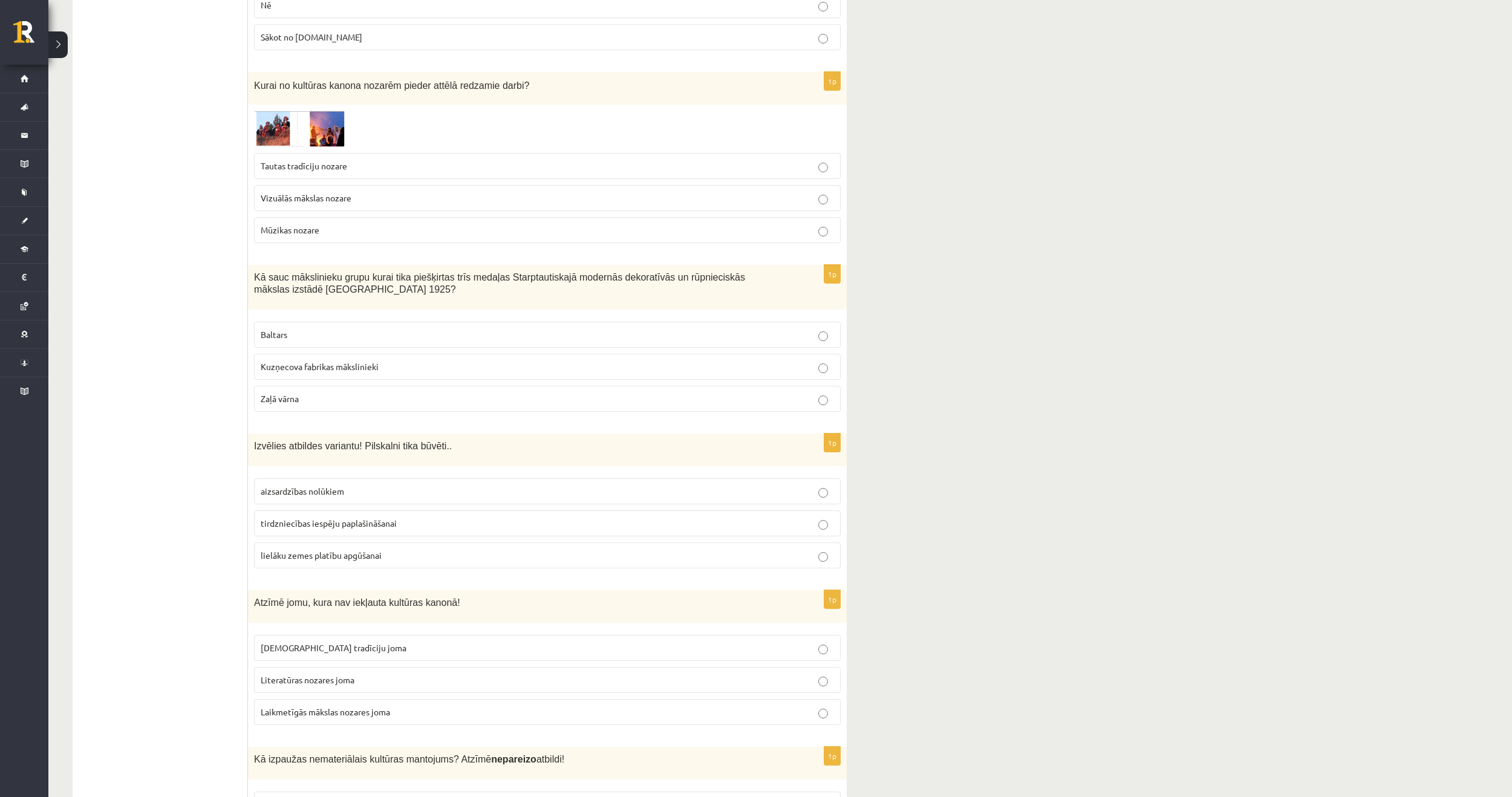
click at [462, 329] on p "Baltars" at bounding box center [547, 335] width 574 height 12
click at [379, 485] on p "aizsardzības nolūkiem" at bounding box center [547, 491] width 574 height 12
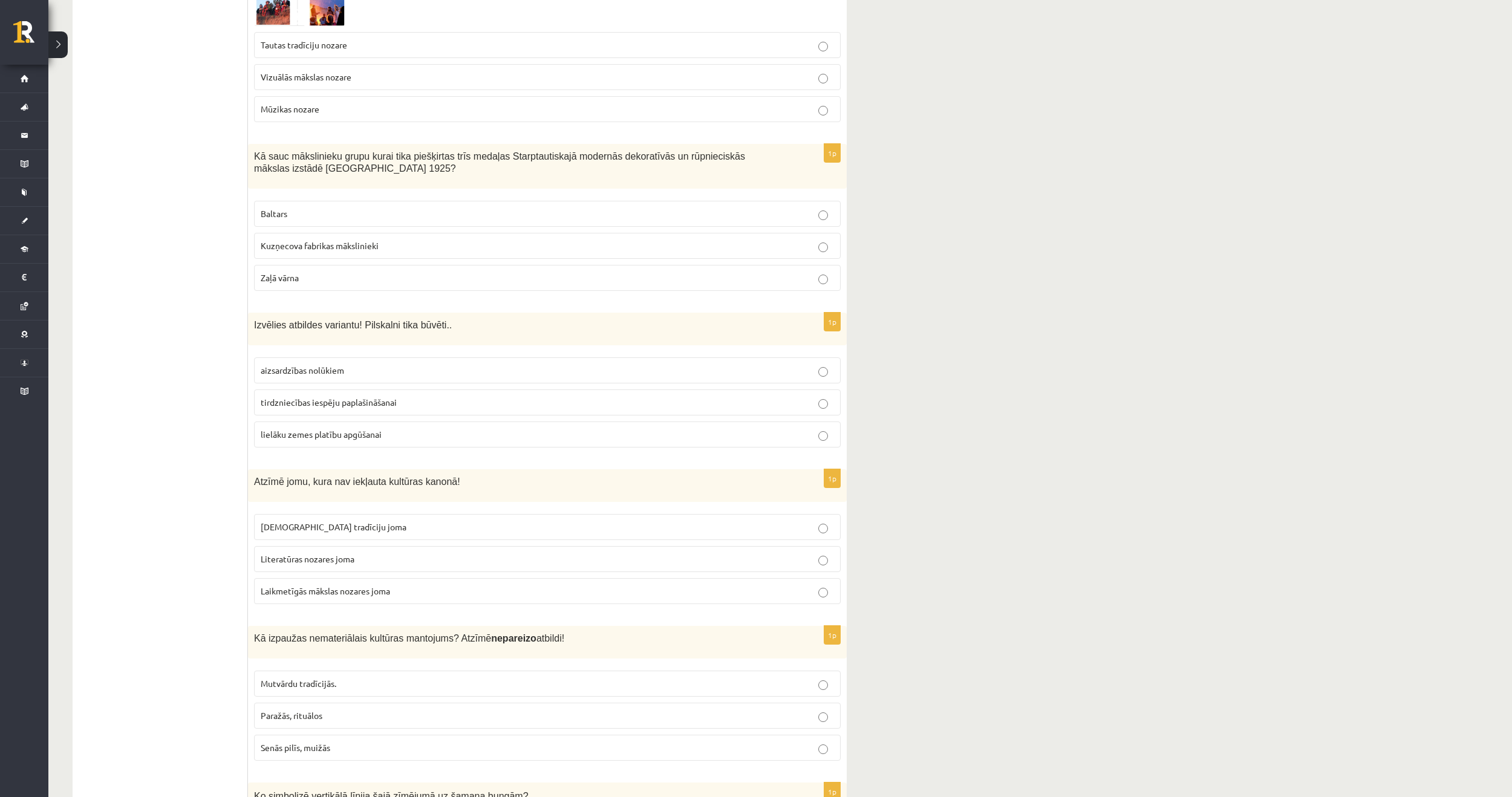
click at [348, 585] on span "Laikmetīgās mākslas nozares joma" at bounding box center [325, 590] width 129 height 11
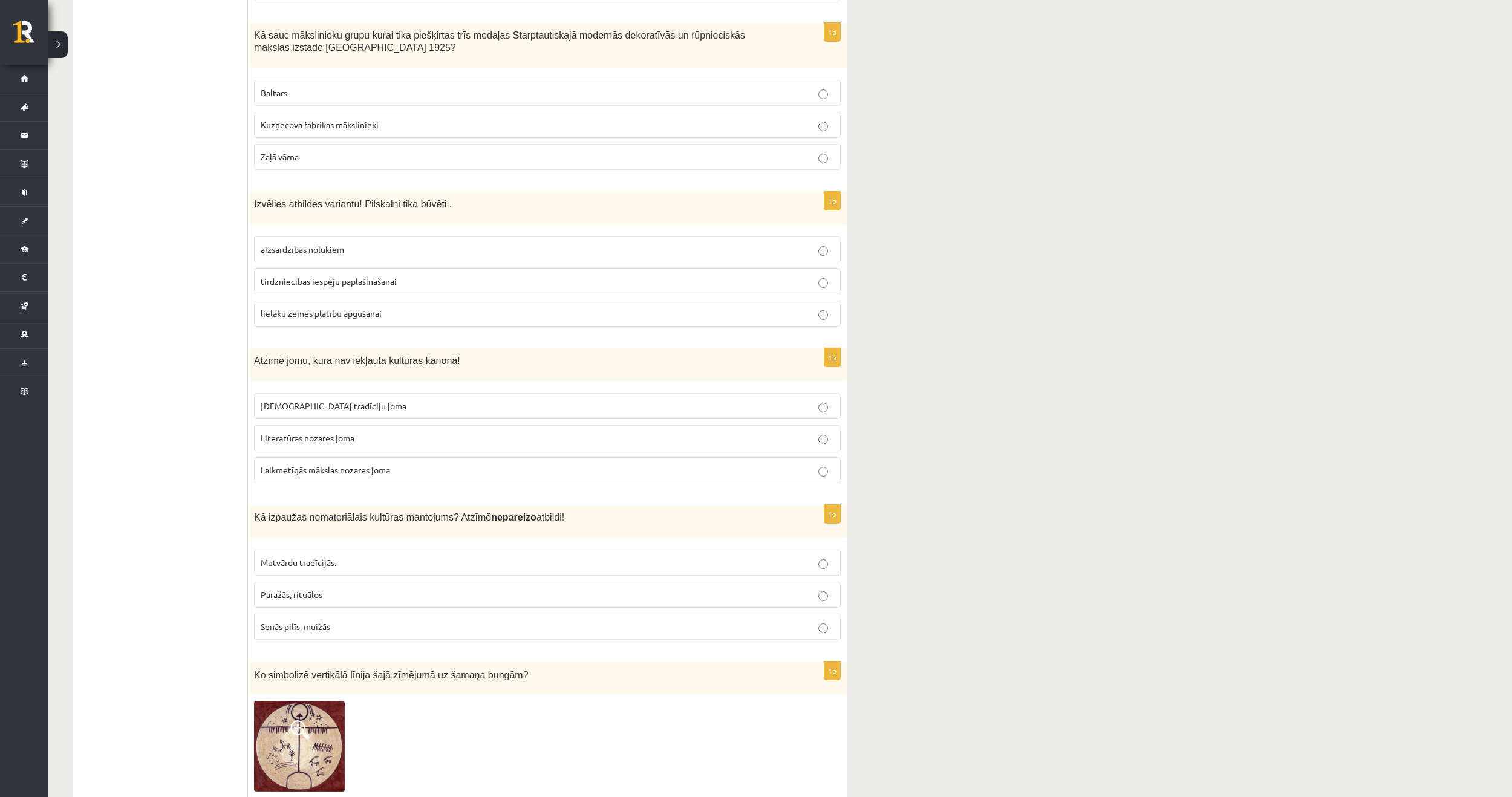
click at [348, 620] on p "Senās pilīs, muižās" at bounding box center [547, 626] width 574 height 12
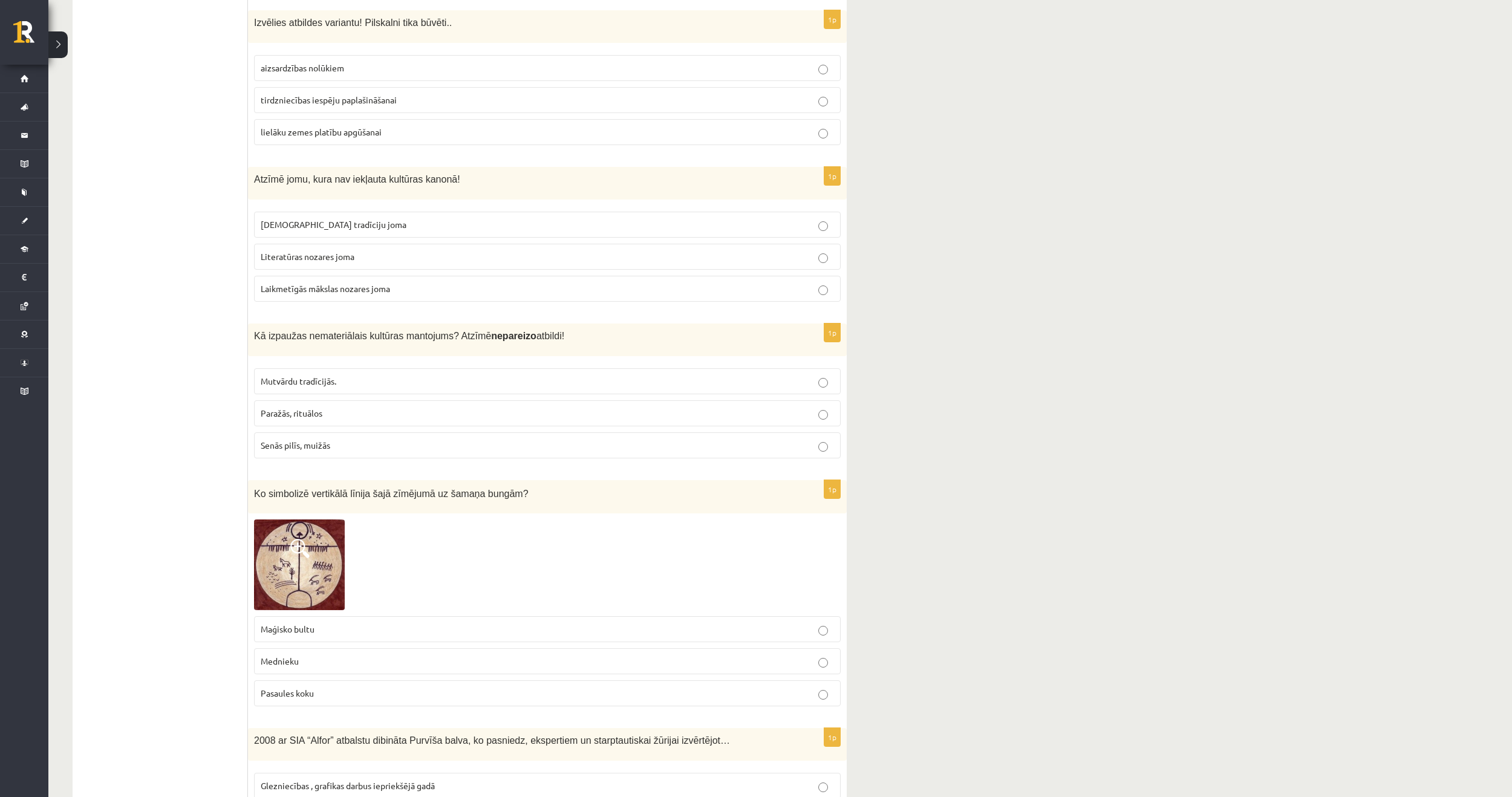
scroll to position [3144, 0]
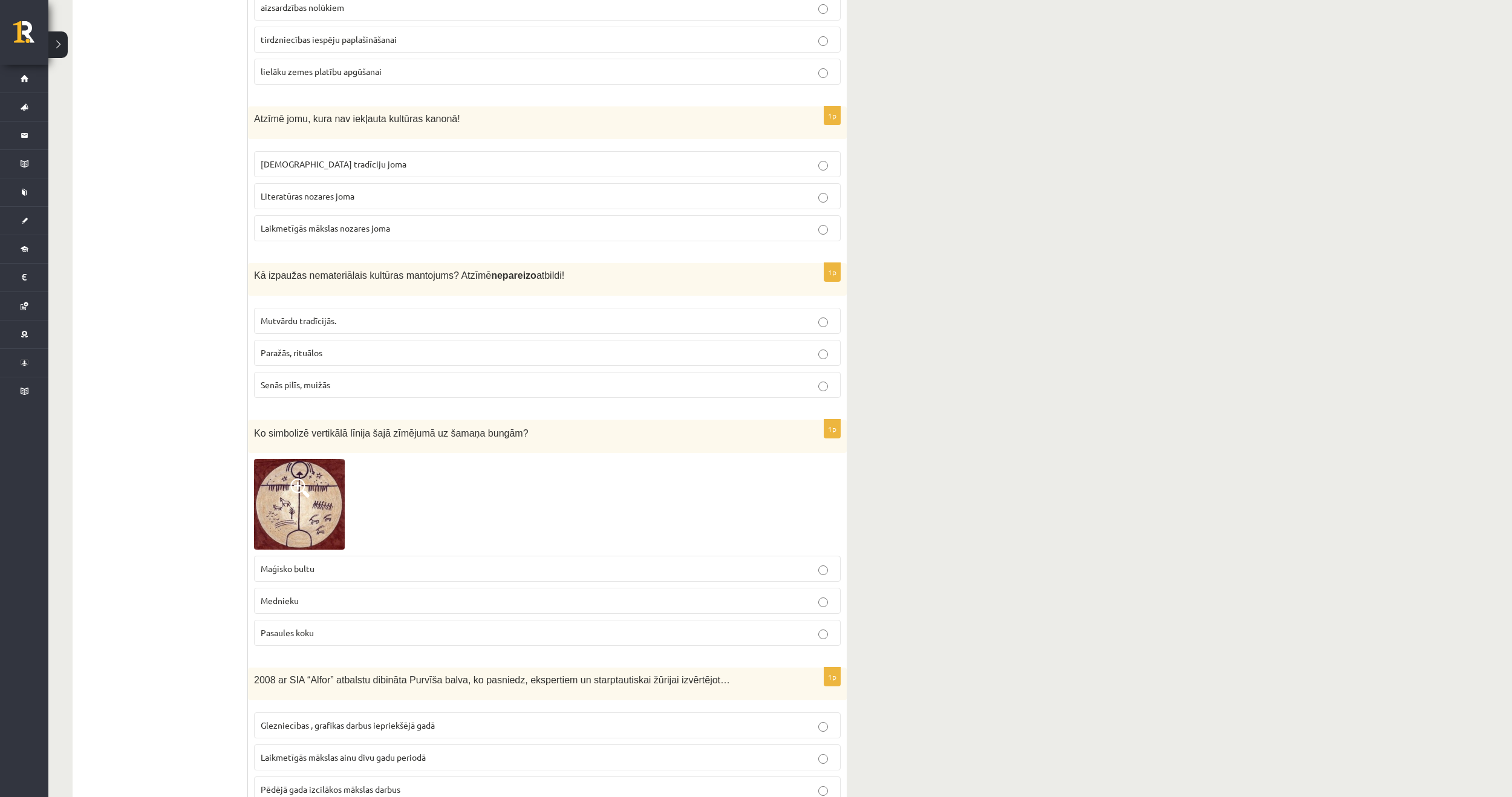
click at [371, 562] on p "Maģisko bultu" at bounding box center [547, 568] width 574 height 12
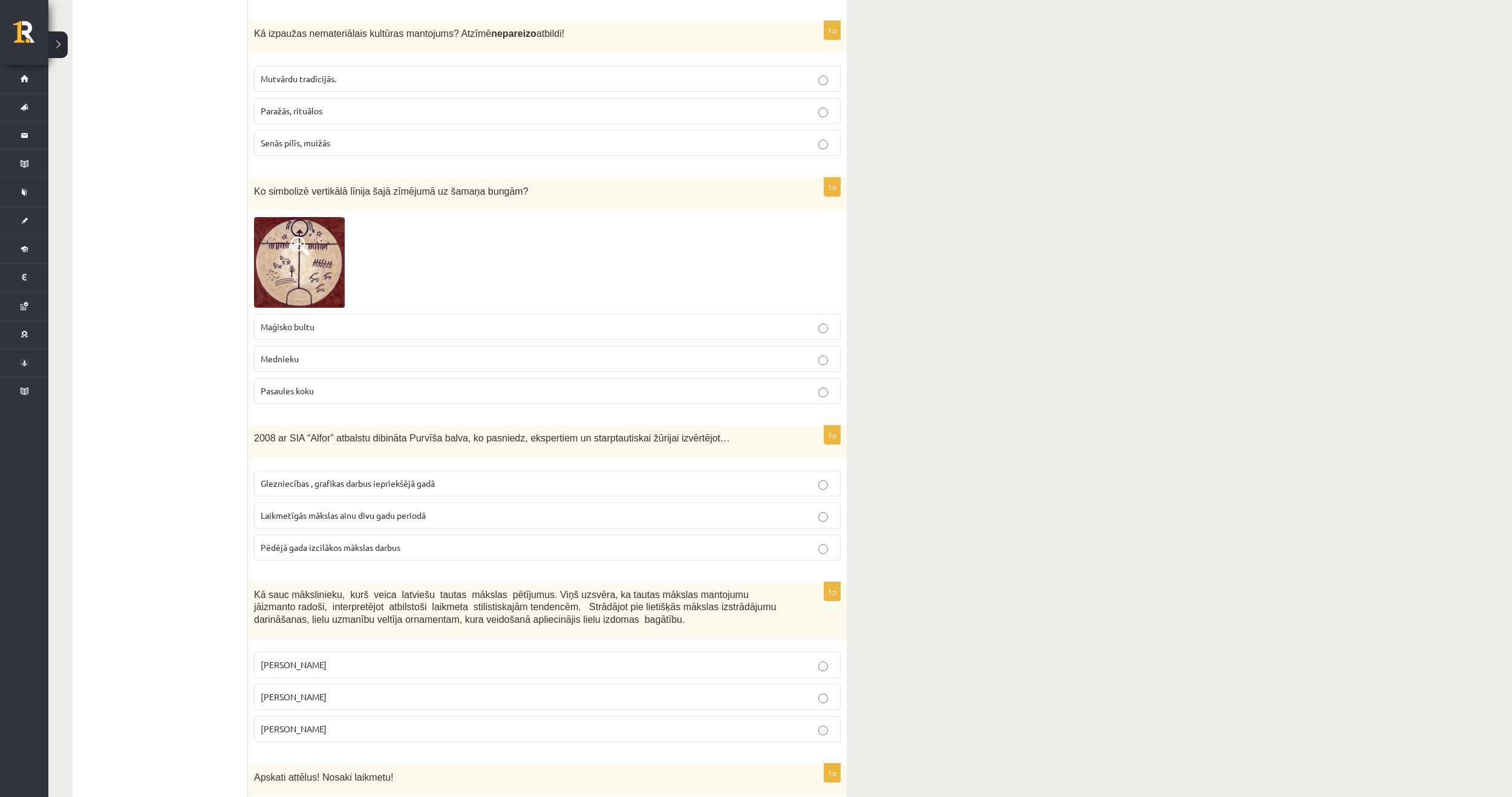
scroll to position [3507, 0]
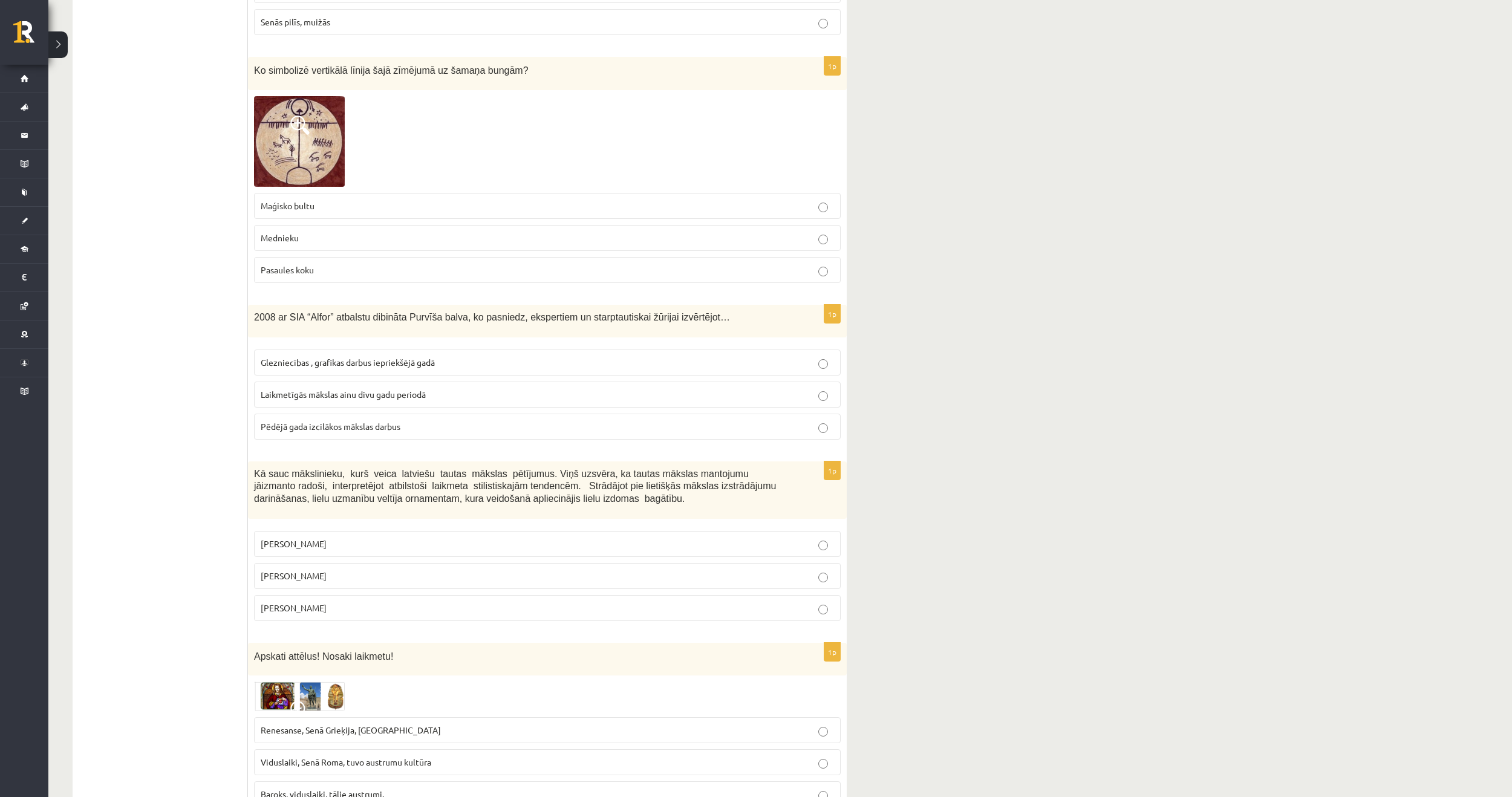
click at [341, 537] on p "Ansis Cīrulis" at bounding box center [547, 543] width 574 height 12
click at [434, 388] on p "Laikmetīgās mākslas ainu divu gadu periodā" at bounding box center [547, 394] width 574 height 12
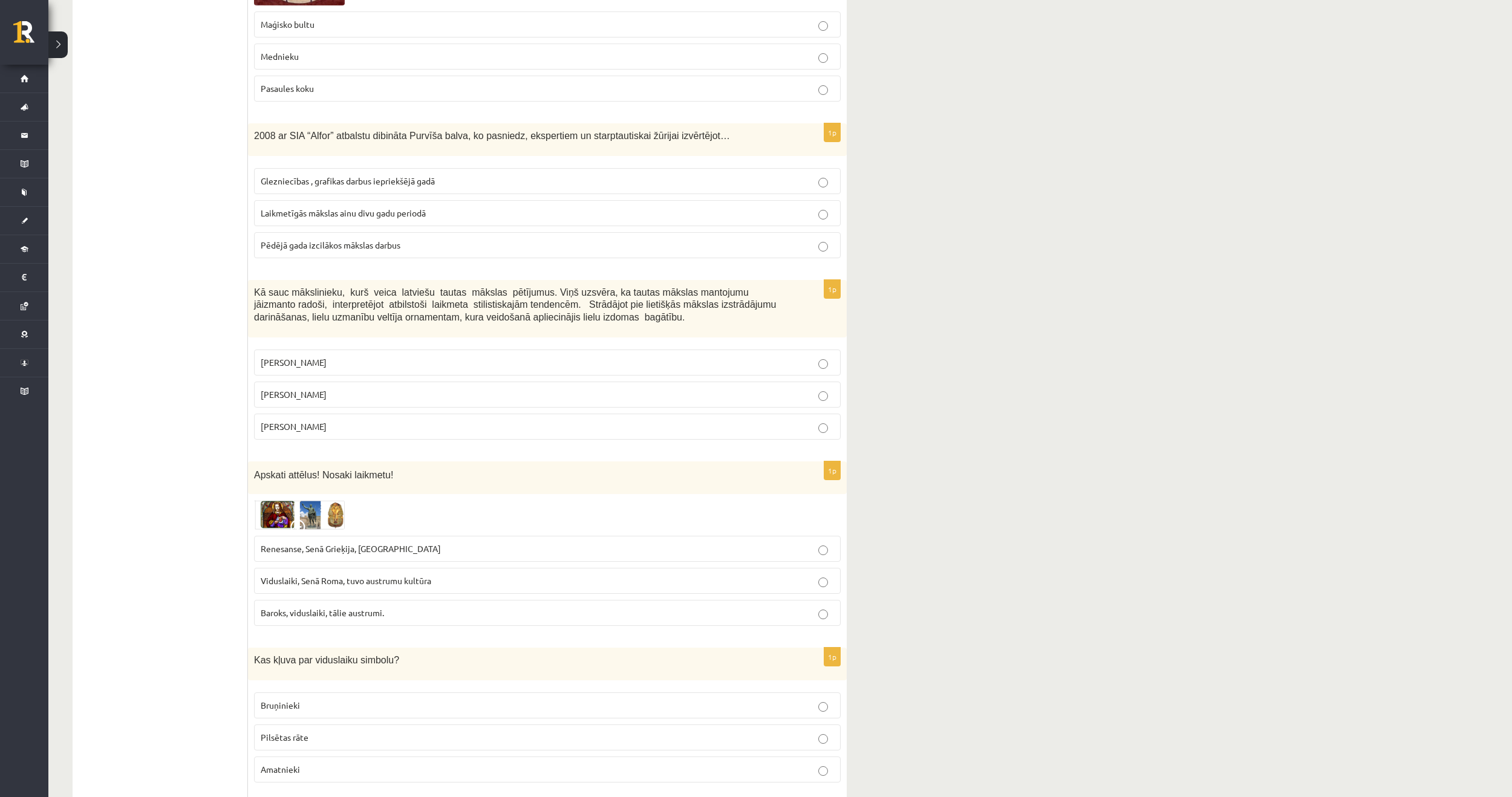
scroll to position [3748, 0]
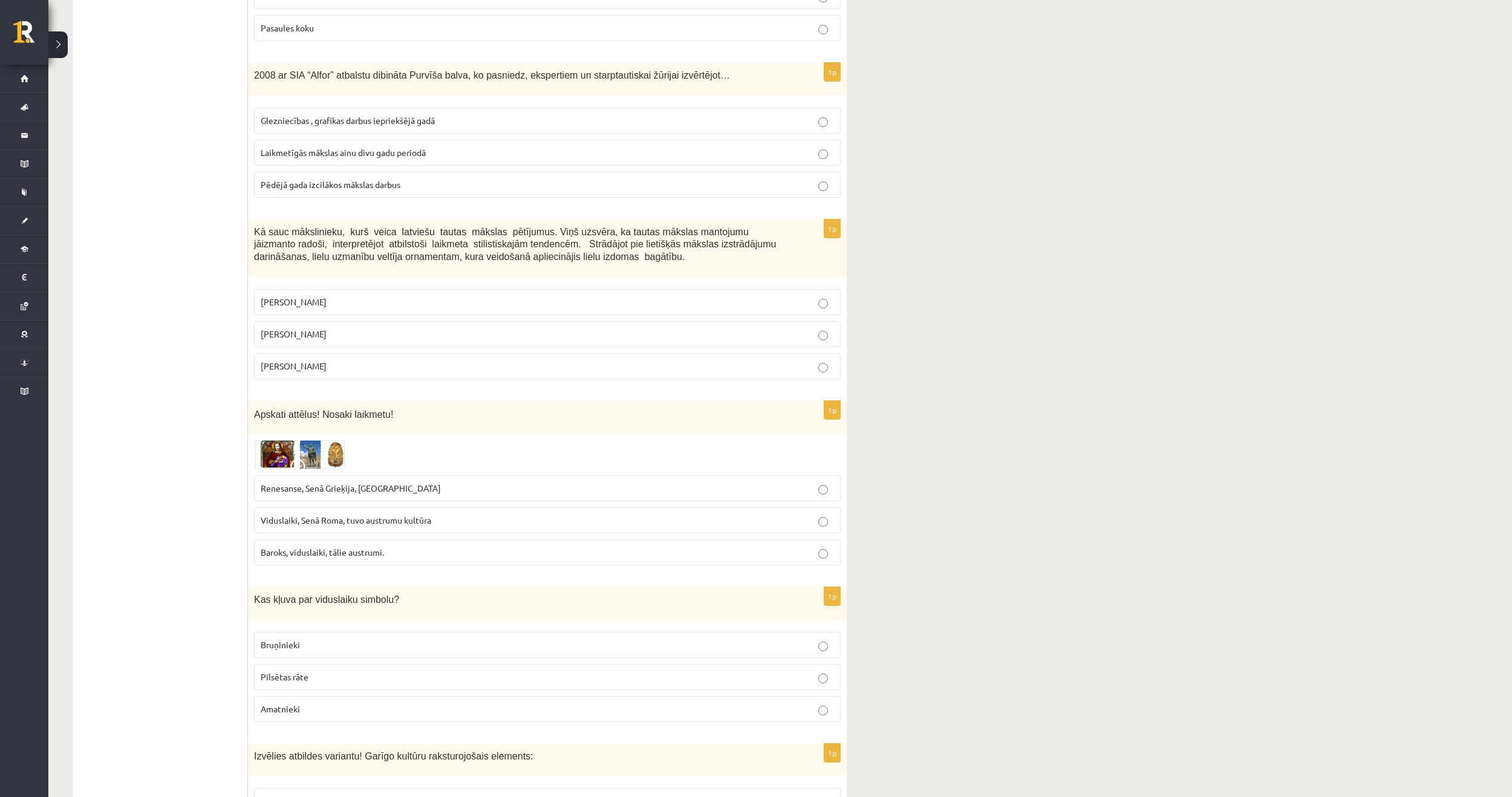
click at [416, 482] on p "Renesanse, Senā Grieķija, Ēģipte" at bounding box center [547, 488] width 574 height 12
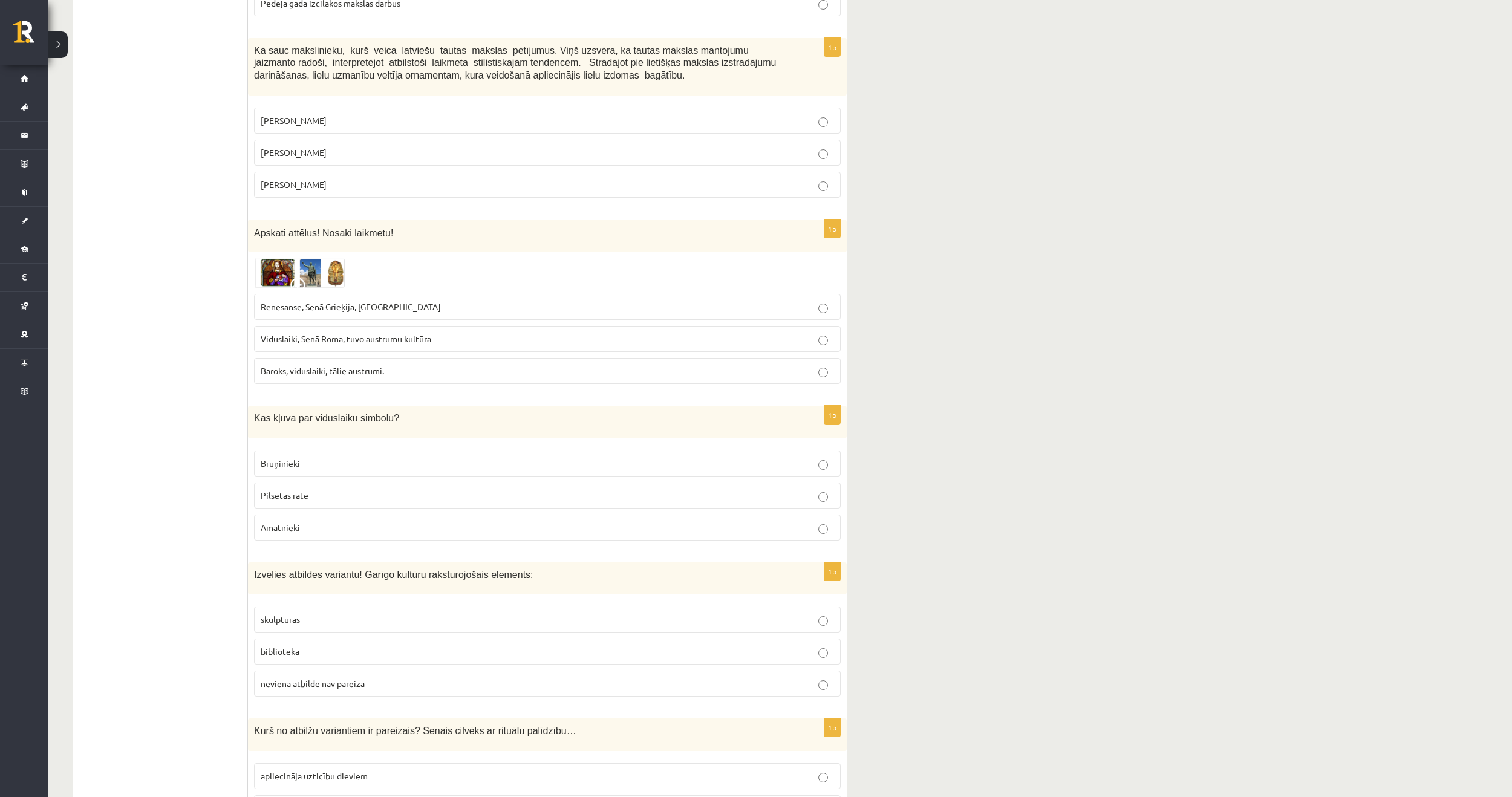
scroll to position [3990, 0]
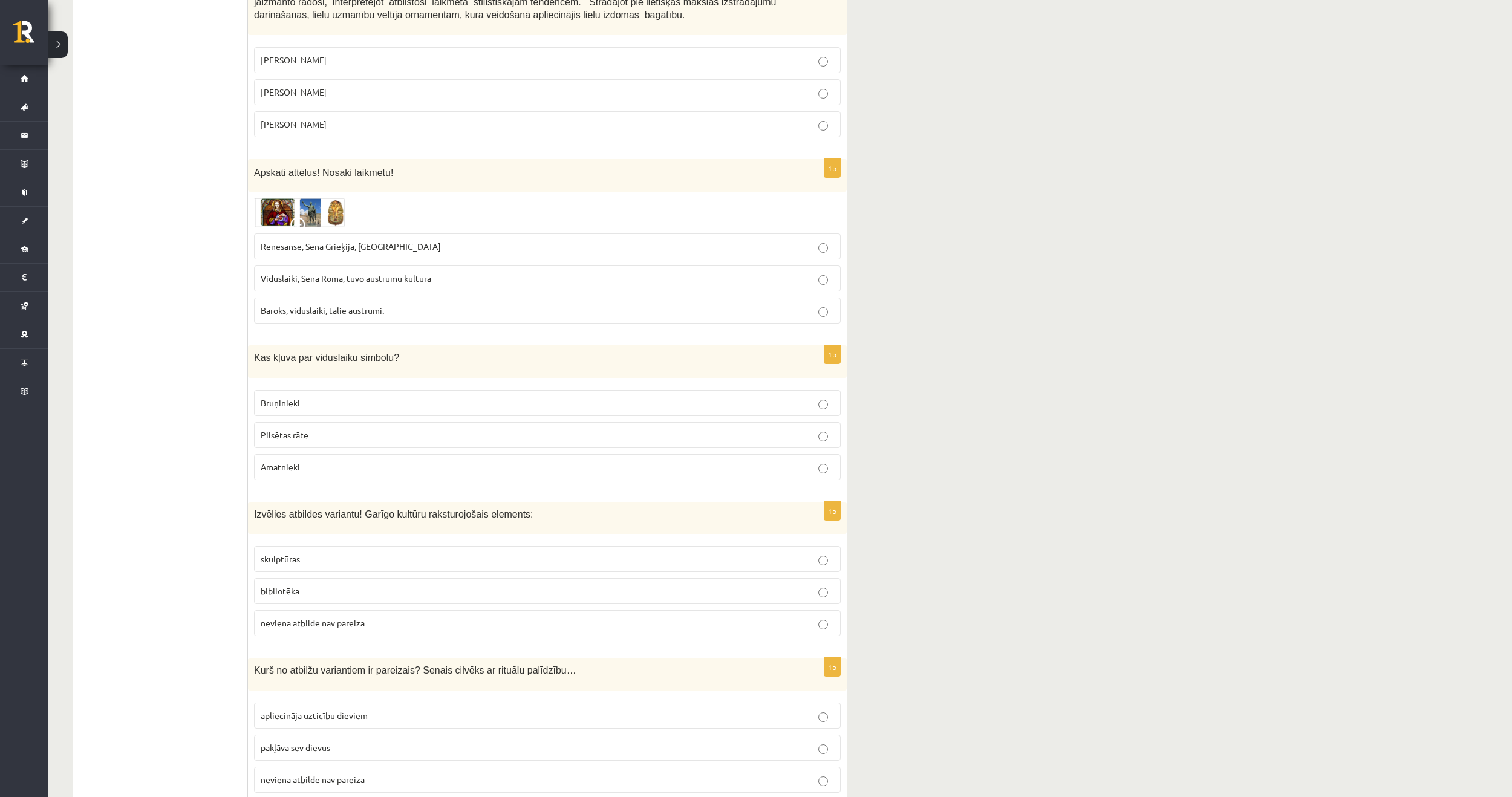
drag, startPoint x: 330, startPoint y: 354, endPoint x: 332, endPoint y: 362, distance: 8.2
click at [332, 390] on label "Bruņinieki" at bounding box center [547, 403] width 587 height 26
click at [357, 585] on p "bibliotēka" at bounding box center [547, 591] width 574 height 12
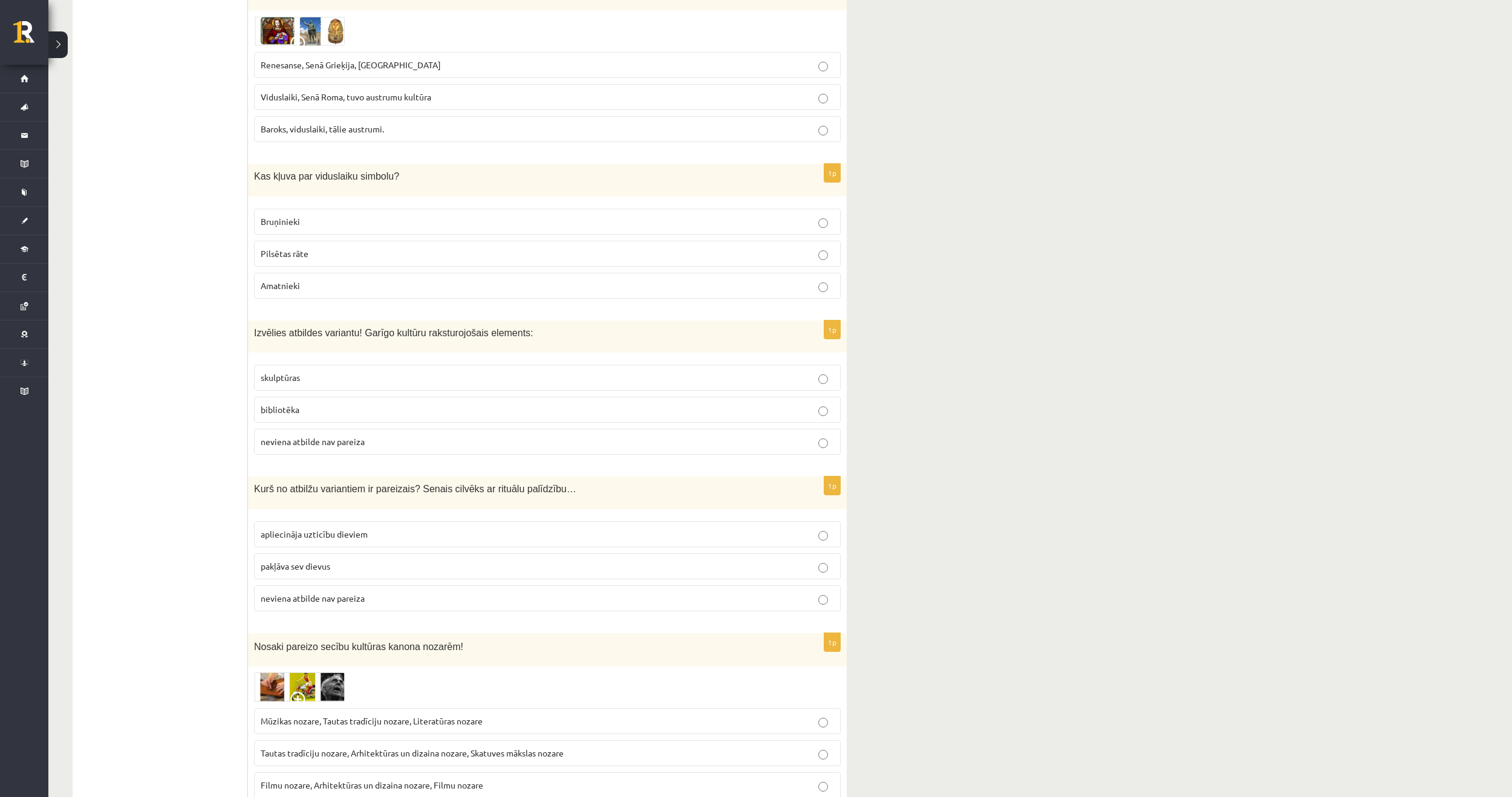
scroll to position [4292, 0]
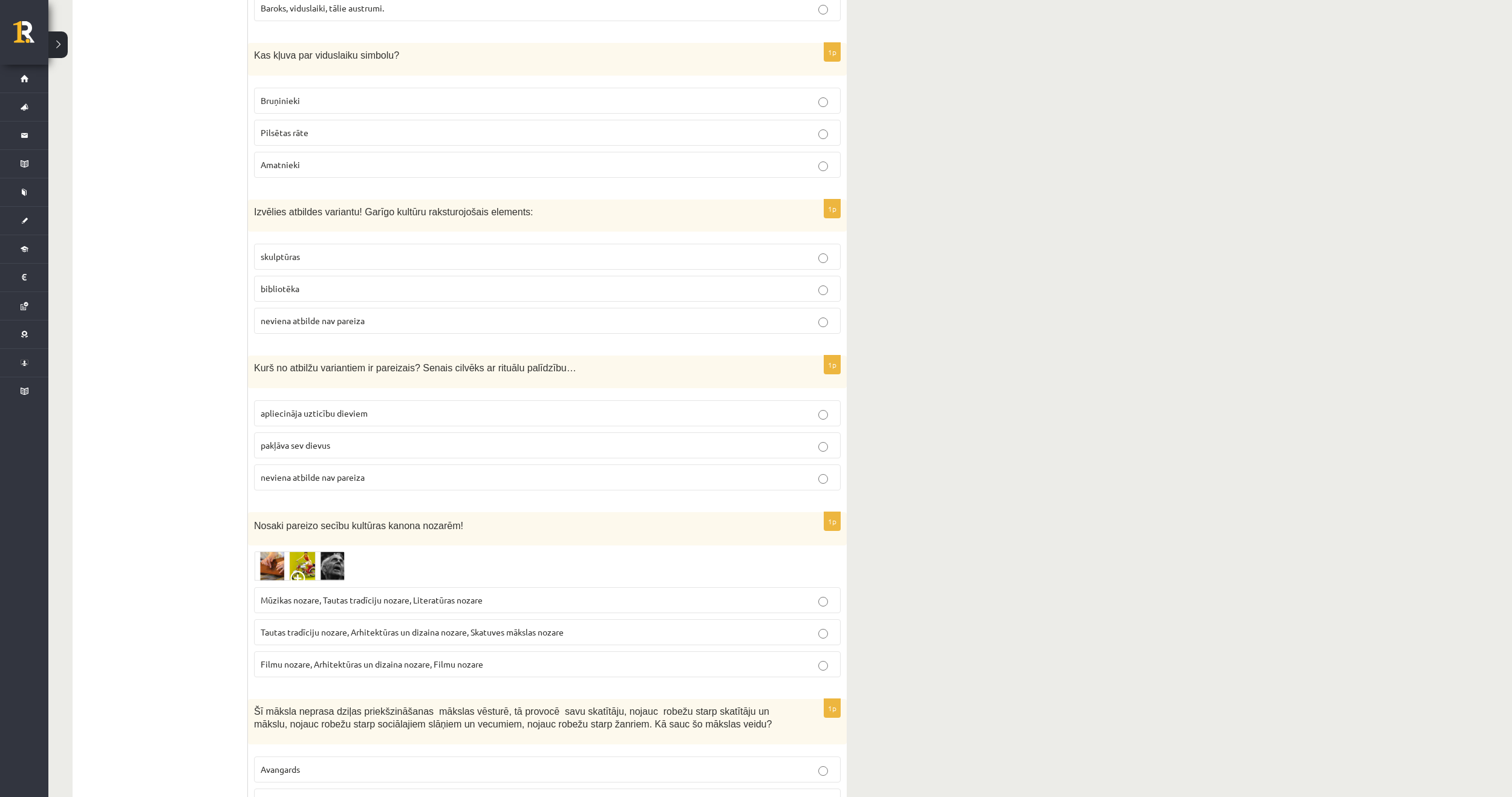
click at [369, 407] on p "apliecināja uzticību dieviem" at bounding box center [547, 413] width 574 height 12
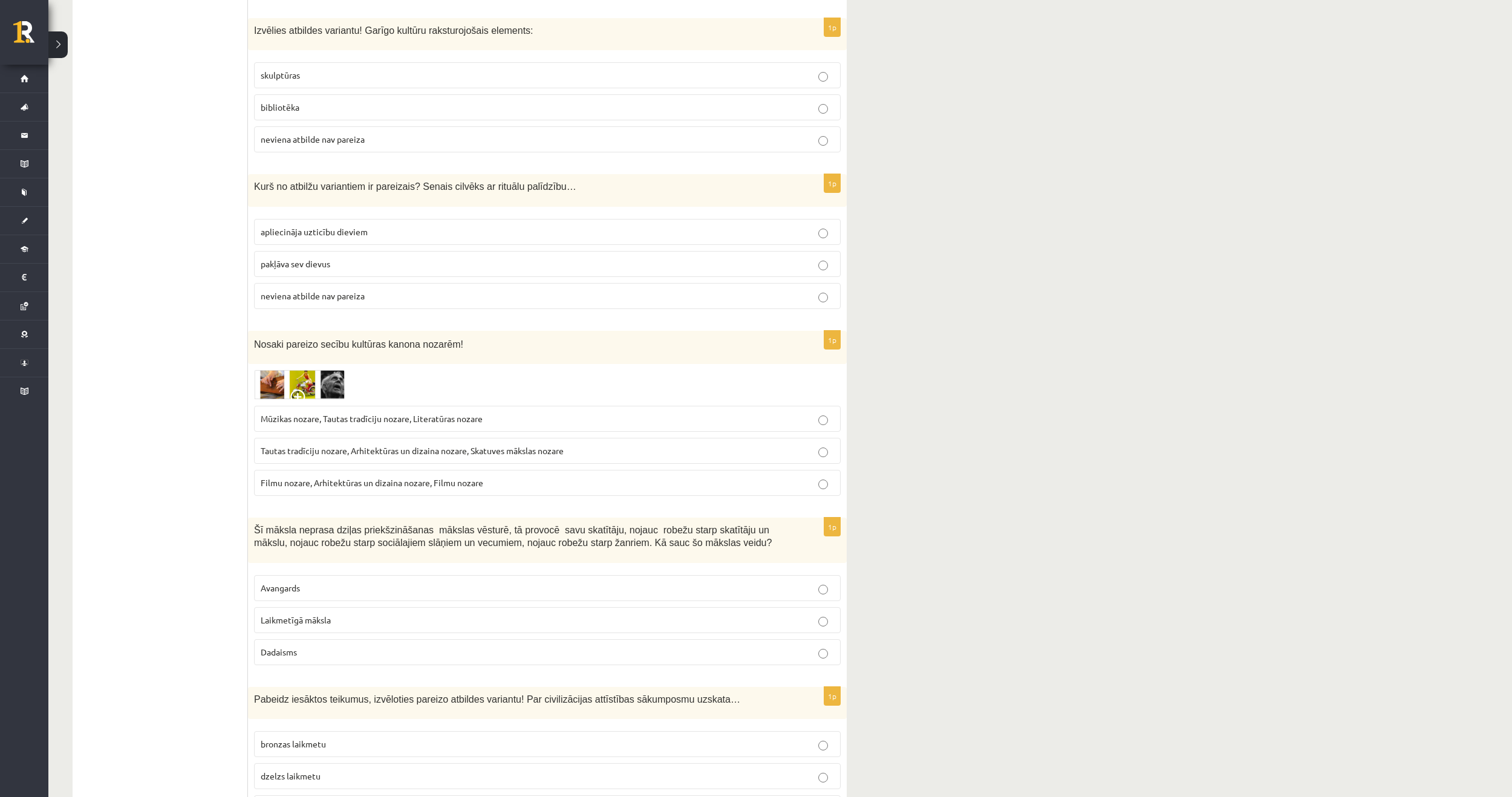
scroll to position [4505, 0]
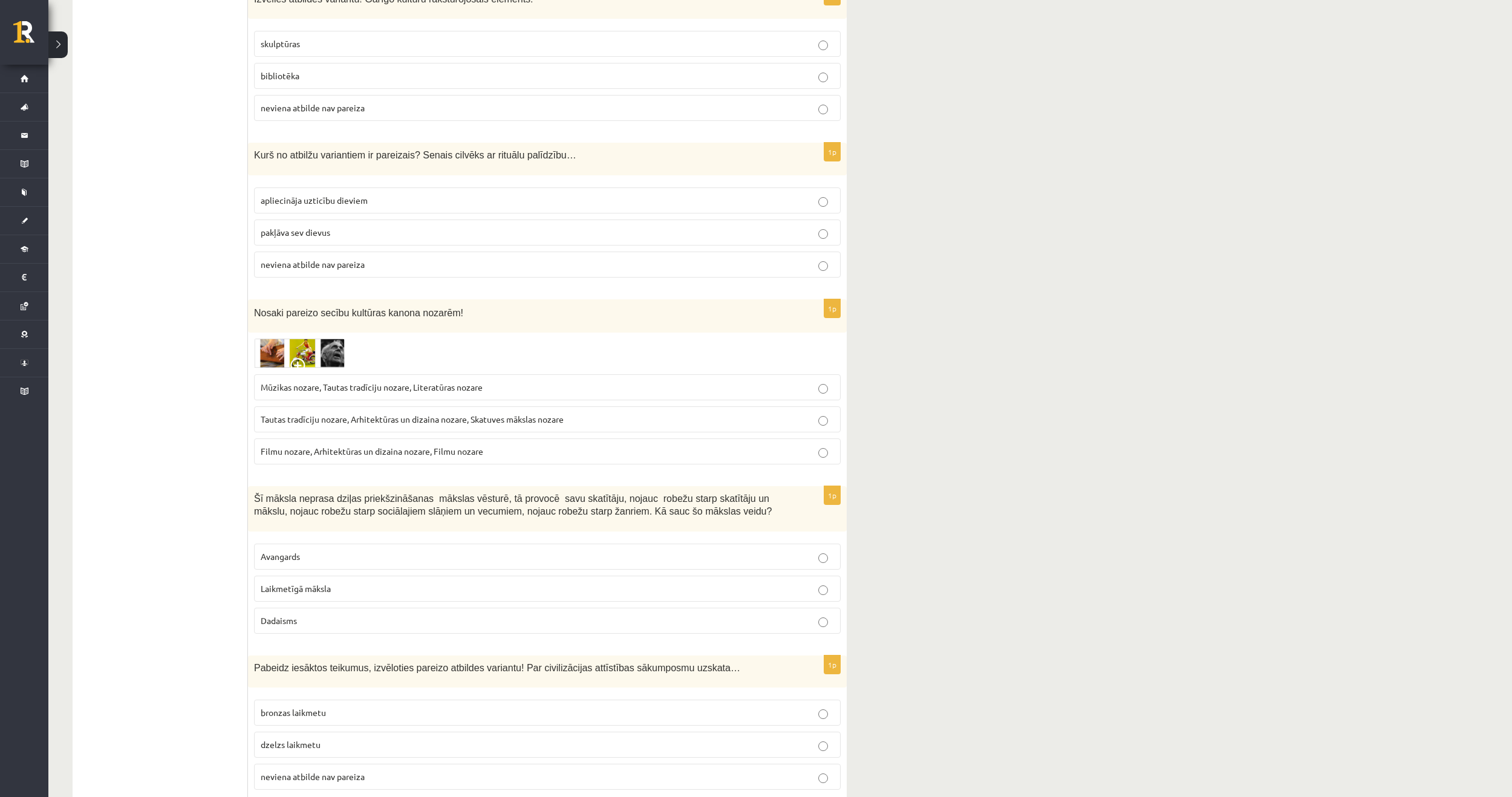
click at [392, 413] on span "Tautas tradīciju nozare, Arhitektūras un dizaina nozare, Skatuves mākslas nozare" at bounding box center [412, 418] width 303 height 11
click at [412, 382] on span "Mūzikas nozare, Tautas tradīciju nozare, Literatūras nozare" at bounding box center [371, 387] width 222 height 11
click at [454, 413] on span "Tautas tradīciju nozare, Arhitektūras un dizaina nozare, Skatuves mākslas nozare" at bounding box center [412, 418] width 303 height 11
click at [332, 582] on p "Laikmetīgā māksla" at bounding box center [547, 588] width 574 height 12
click at [292, 770] on p "neviena atbilde nav pareiza" at bounding box center [547, 776] width 574 height 12
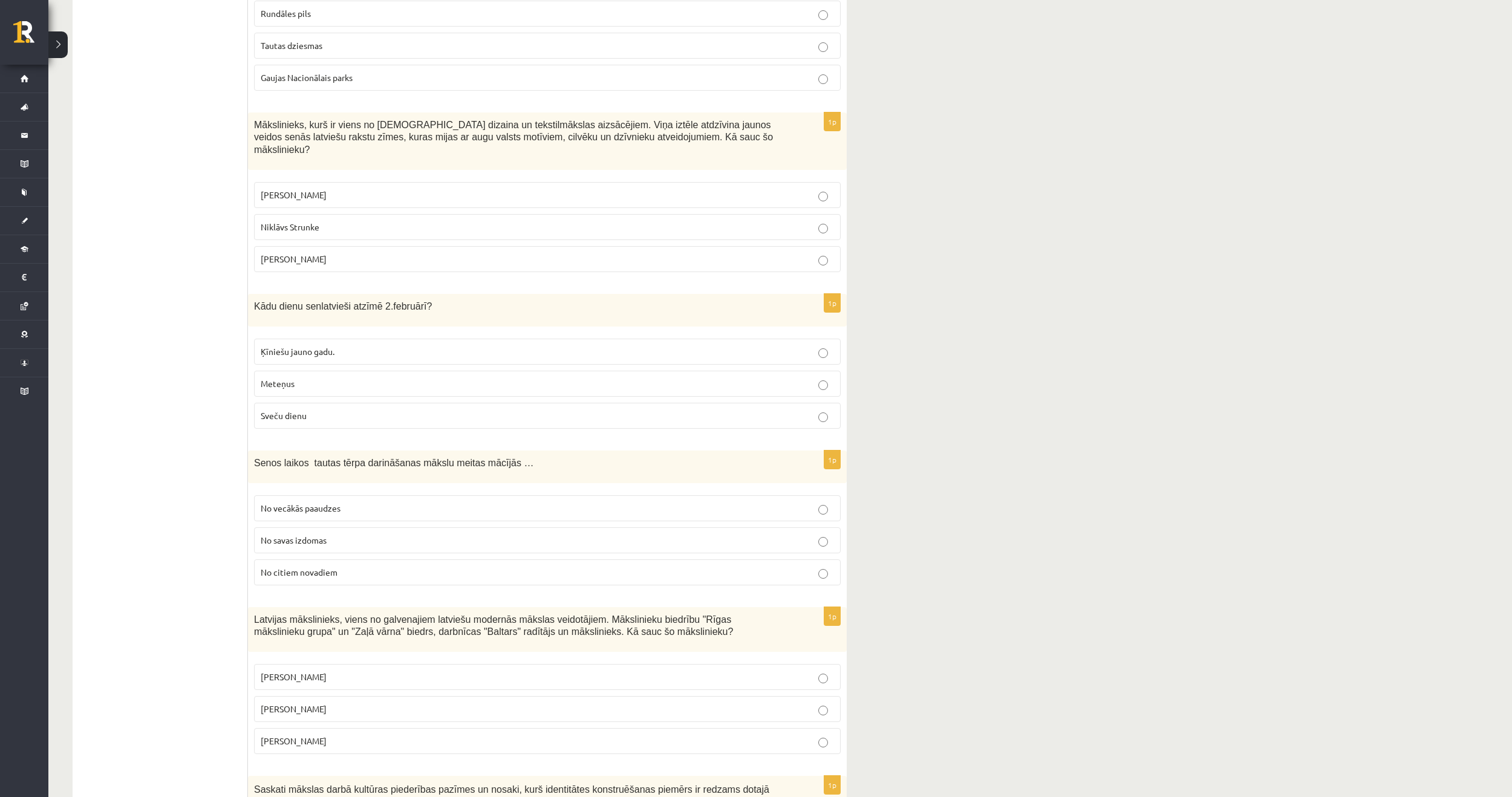
scroll to position [0, 0]
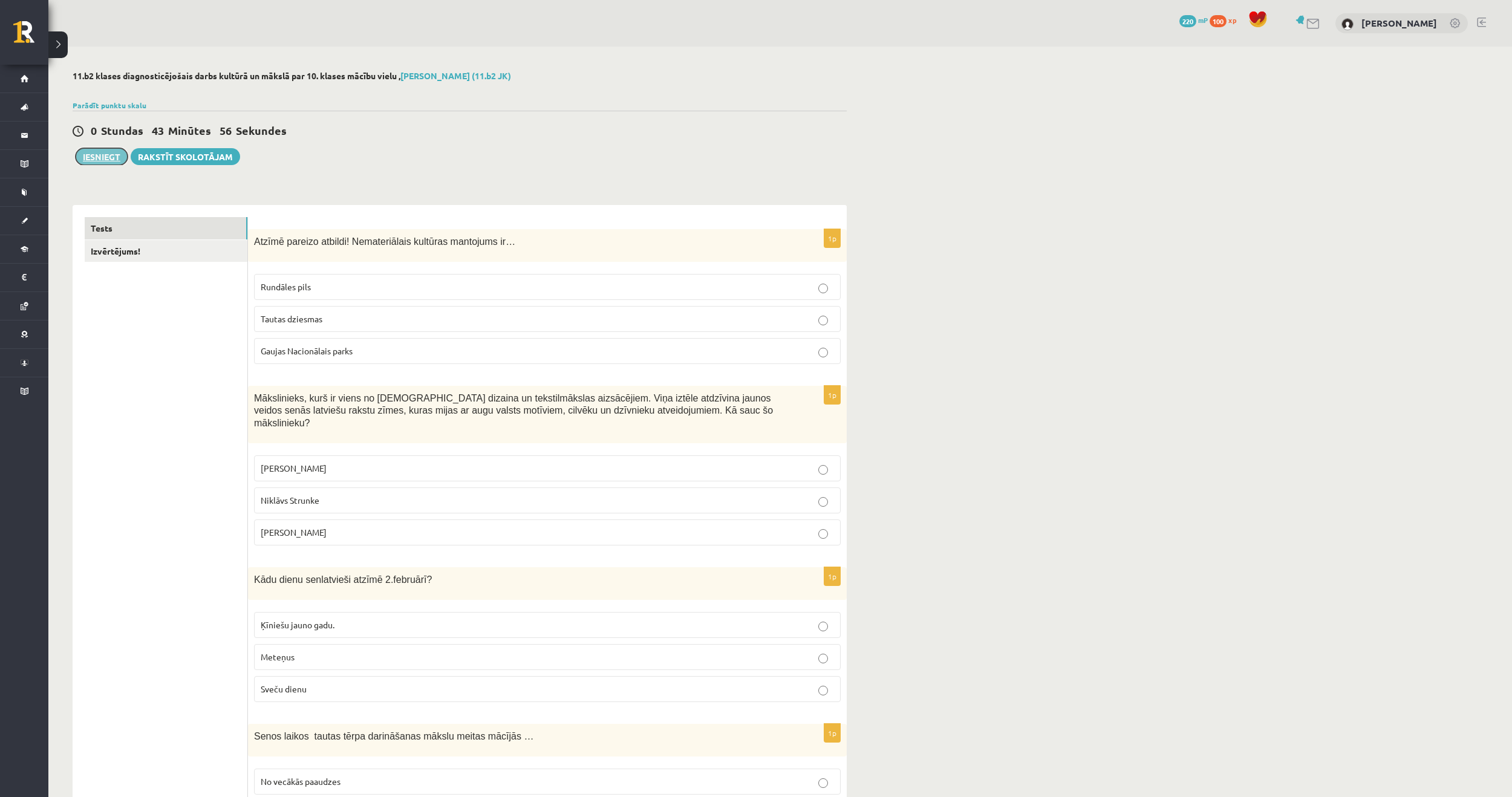
click at [114, 161] on button "Iesniegt" at bounding box center [101, 156] width 52 height 17
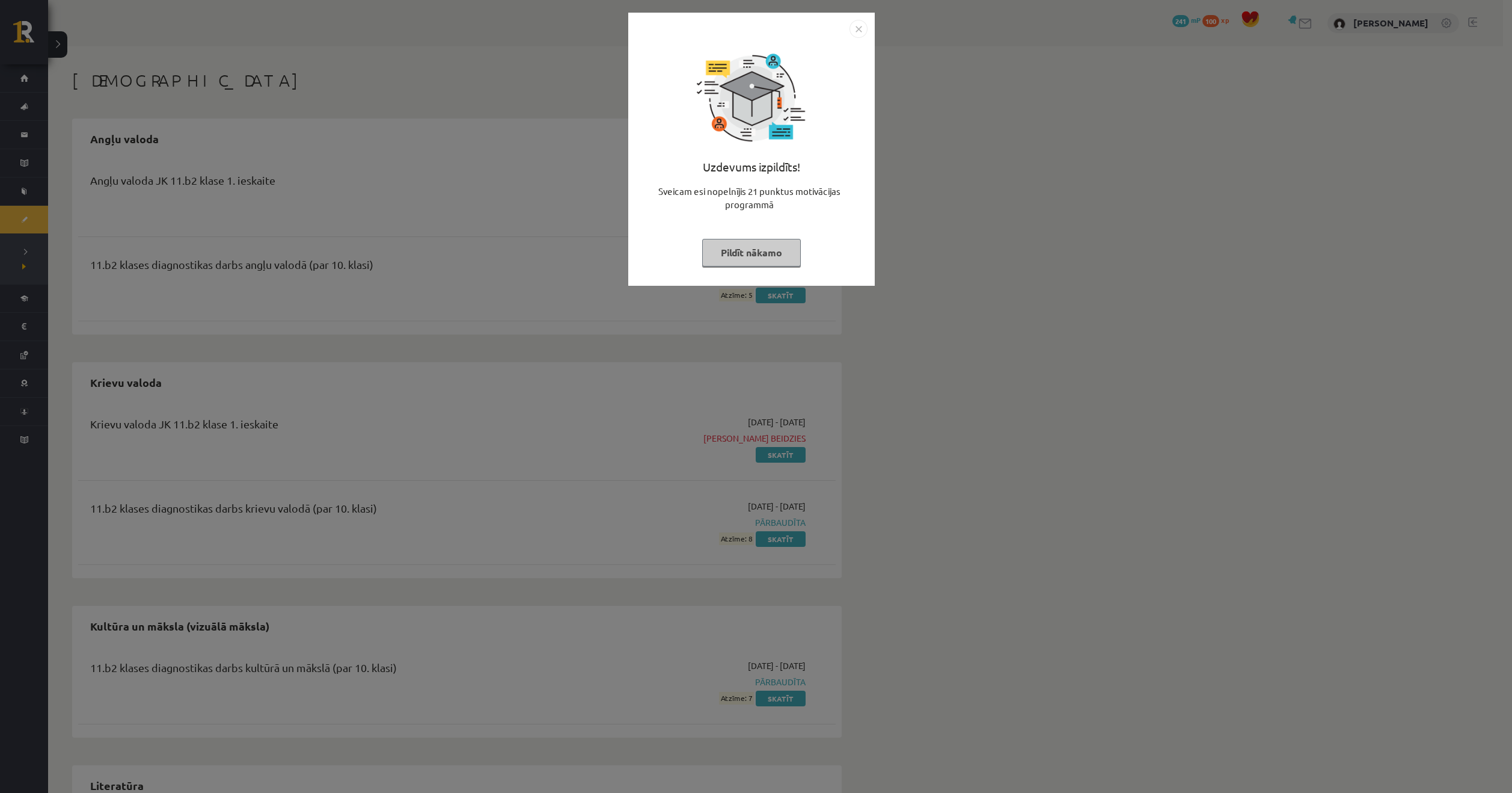
click at [856, 29] on img "Close" at bounding box center [858, 29] width 18 height 18
